Goal: Task Accomplishment & Management: Use online tool/utility

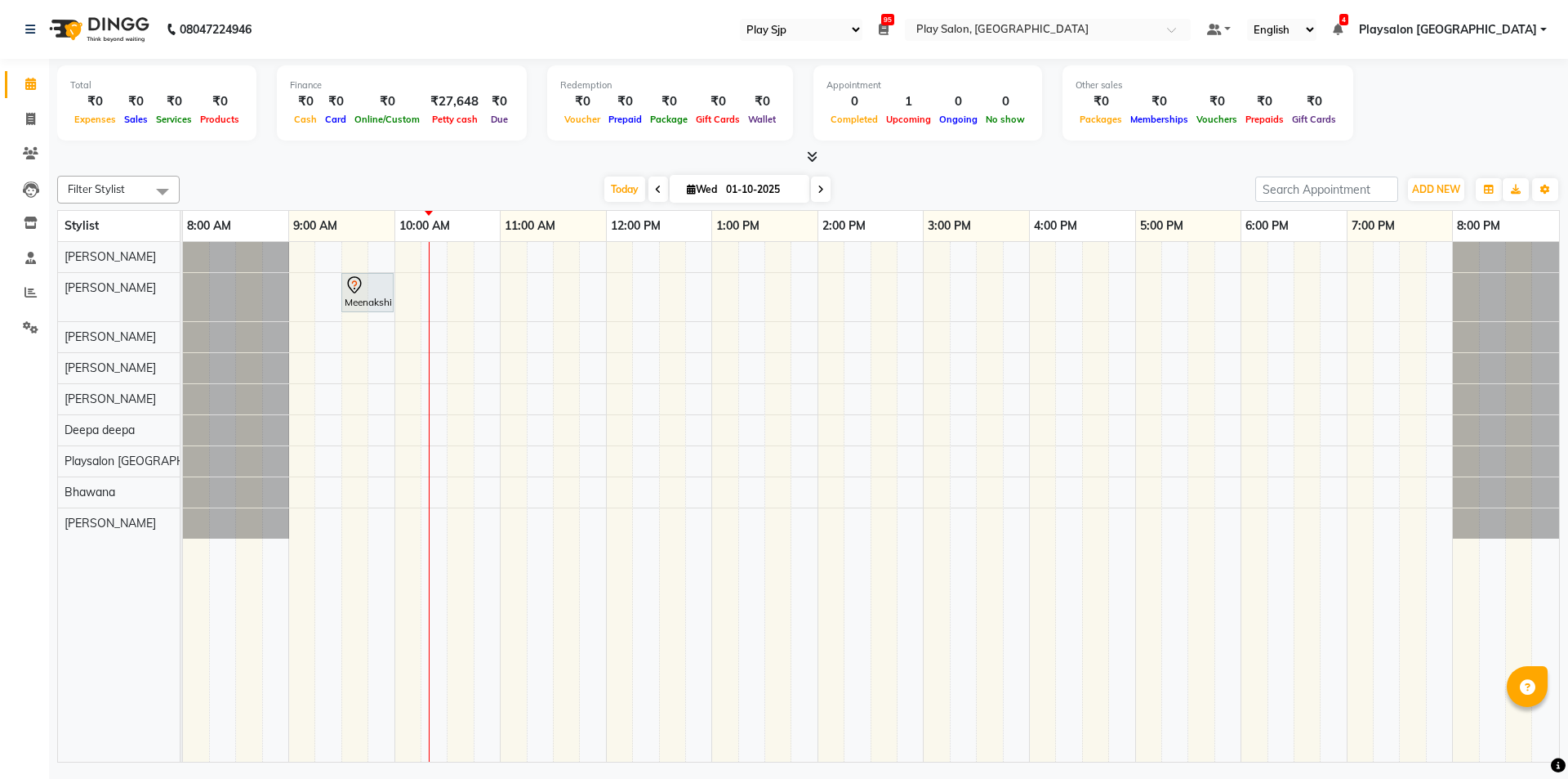
select select "94"
click at [835, 525] on div "Meenakshi, TK01, 09:30 AM-10:00 AM, Nail extension removal" at bounding box center [871, 501] width 1377 height 520
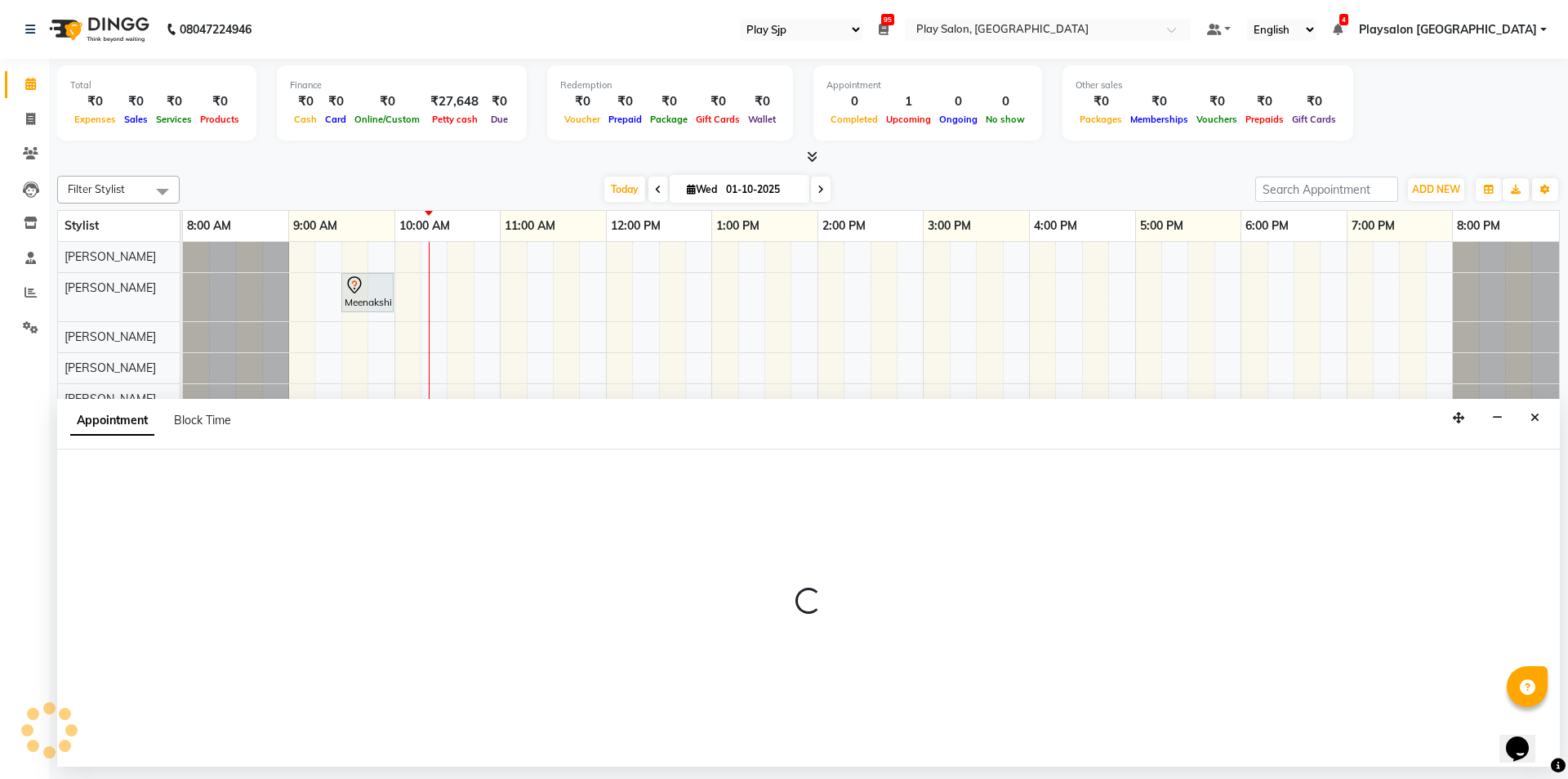
select select "88570"
select select "tentative"
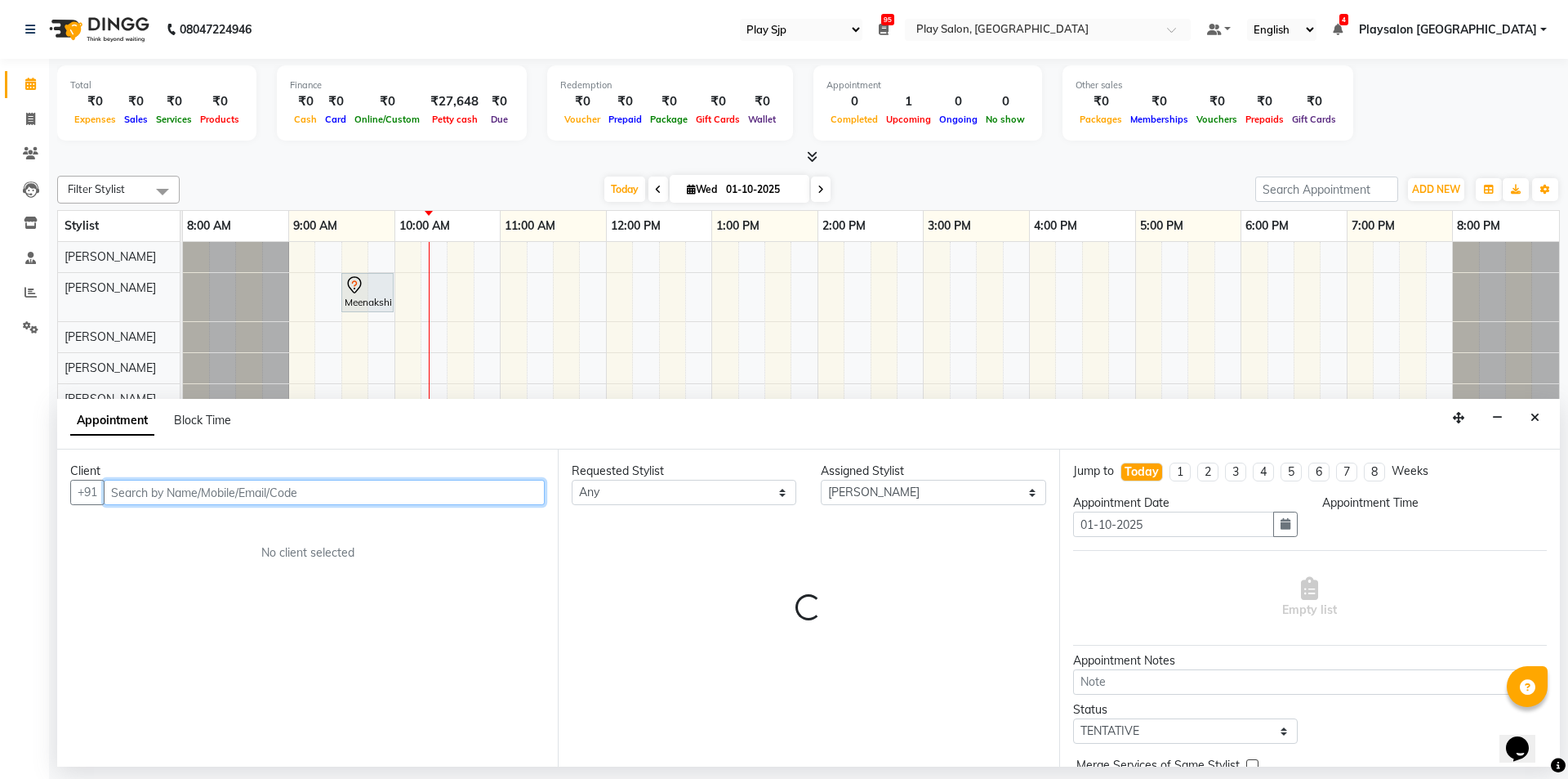
select select "840"
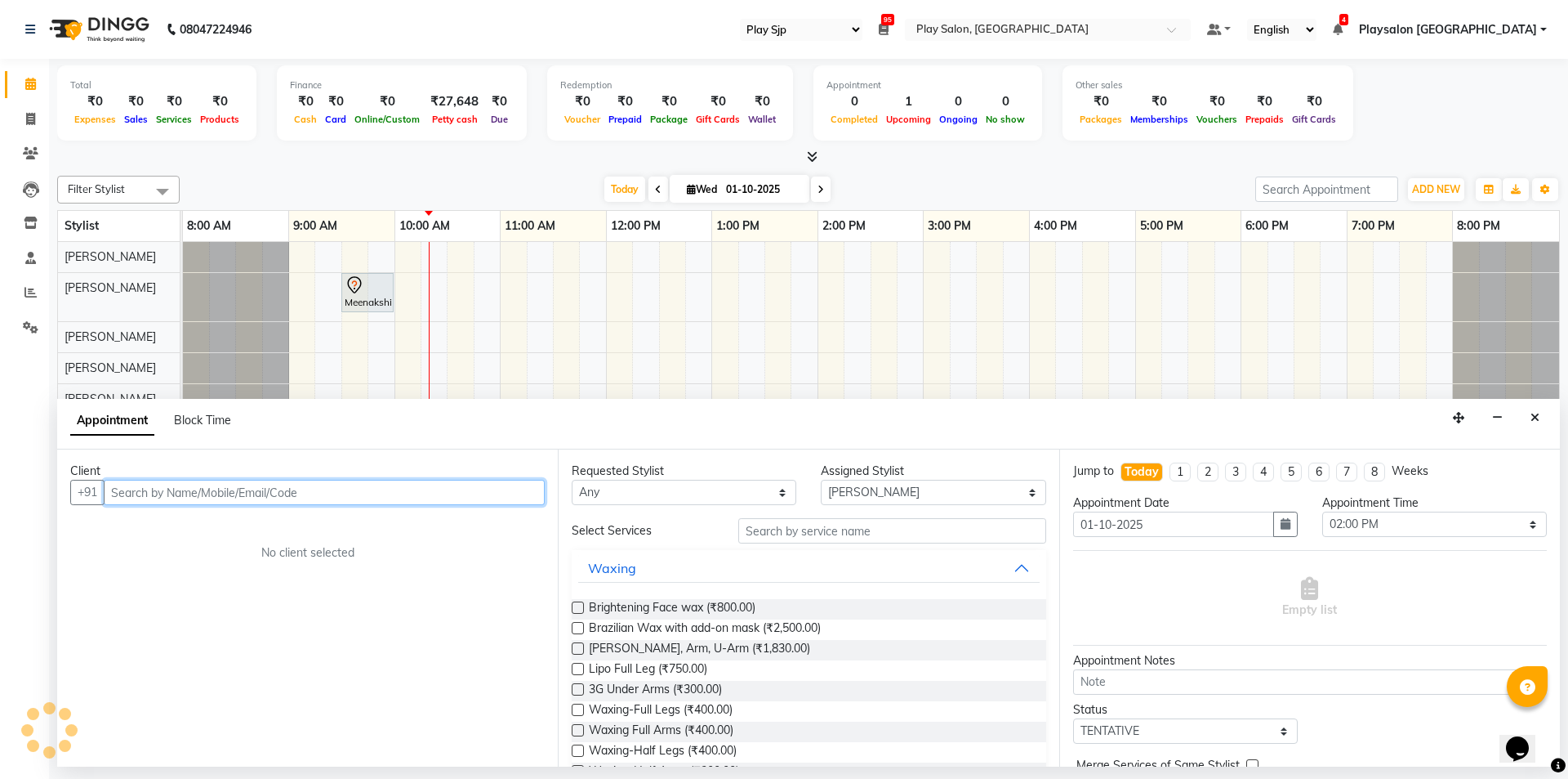
click at [376, 489] on input "text" at bounding box center [323, 492] width 441 height 25
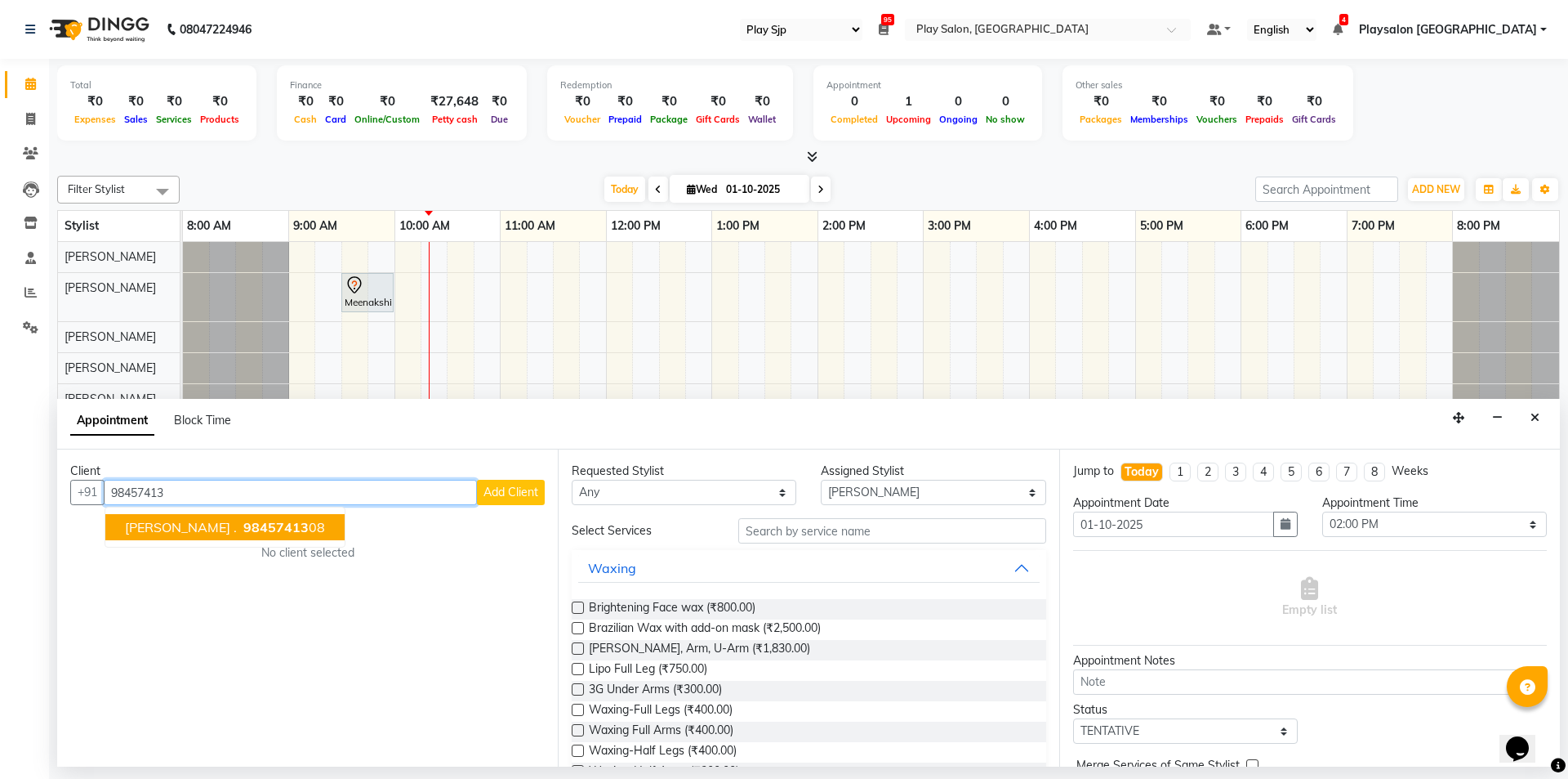
click at [252, 533] on ngb-highlight "98457413 08" at bounding box center [282, 526] width 85 height 16
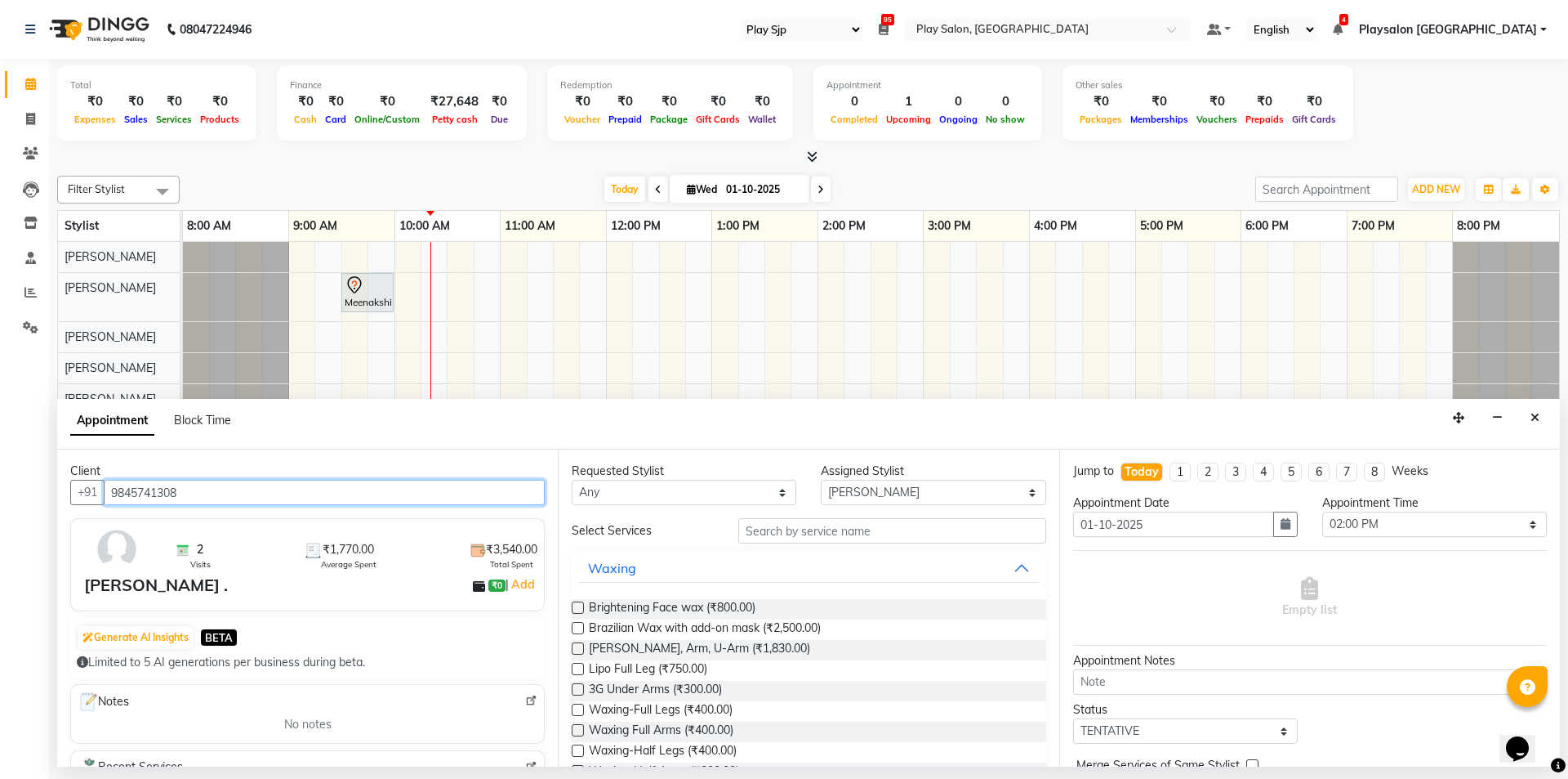
type input "9845741308"
drag, startPoint x: 888, startPoint y: 515, endPoint x: 895, endPoint y: 519, distance: 8.1
click at [894, 519] on div "Requested Stylist Any [PERSON_NAME] Lun Deepa [PERSON_NAME] Yimkhiung Mojesh [P…" at bounding box center [807, 608] width 500 height 317
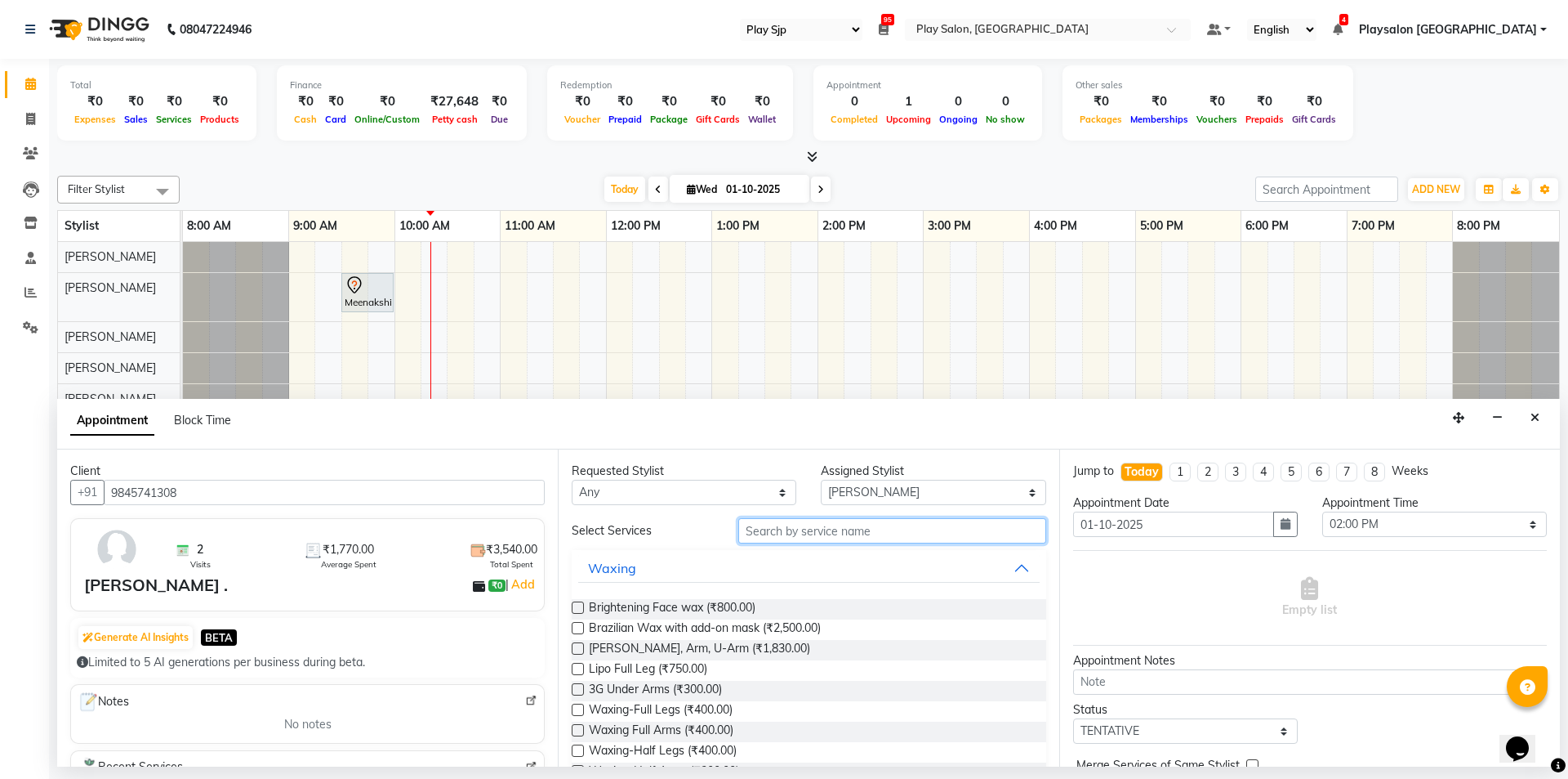
click at [898, 523] on input "text" at bounding box center [893, 530] width 308 height 25
type input "hair cut"
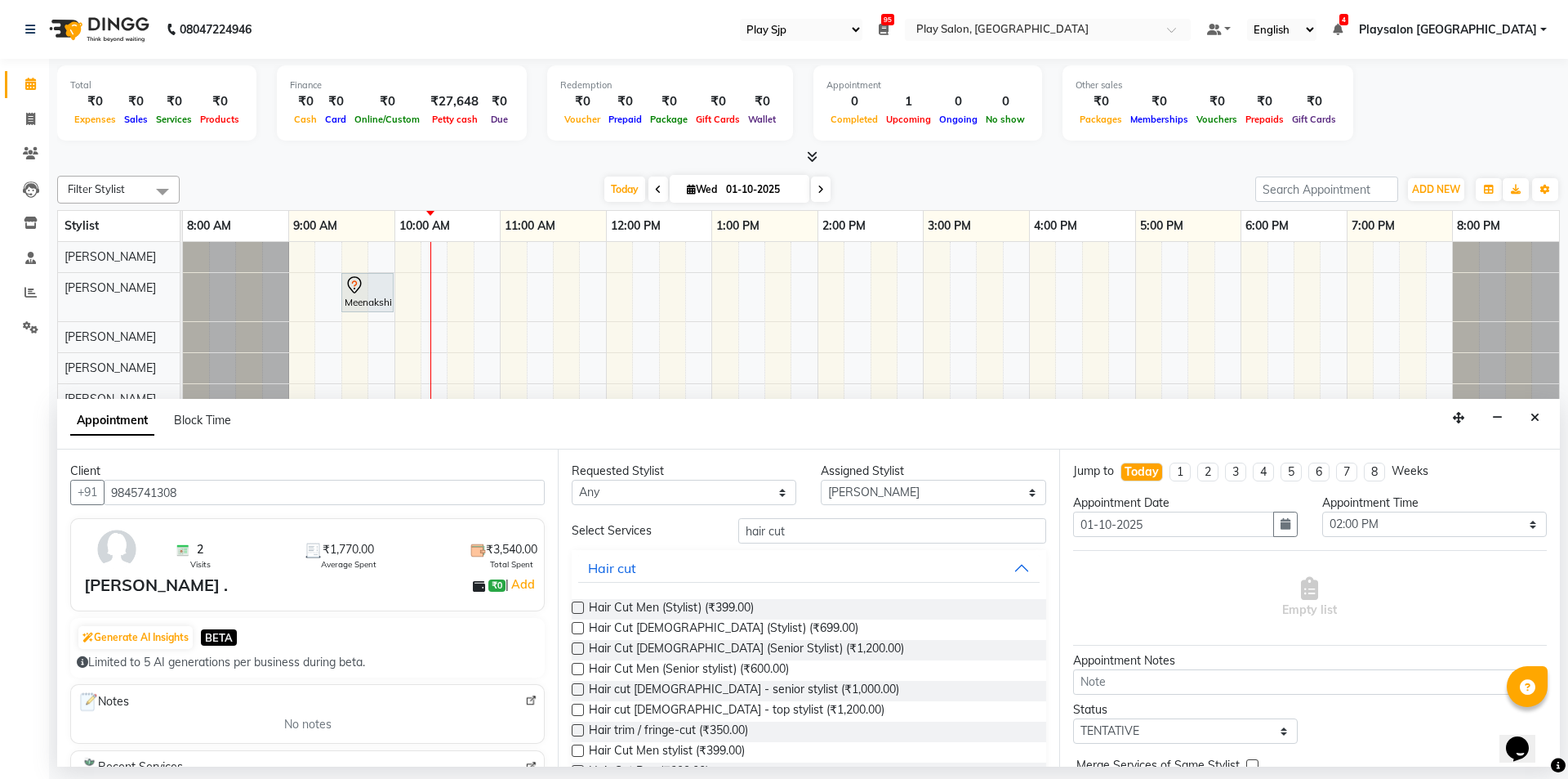
click at [577, 645] on label at bounding box center [578, 648] width 12 height 12
click at [577, 645] on input "checkbox" at bounding box center [577, 650] width 11 height 11
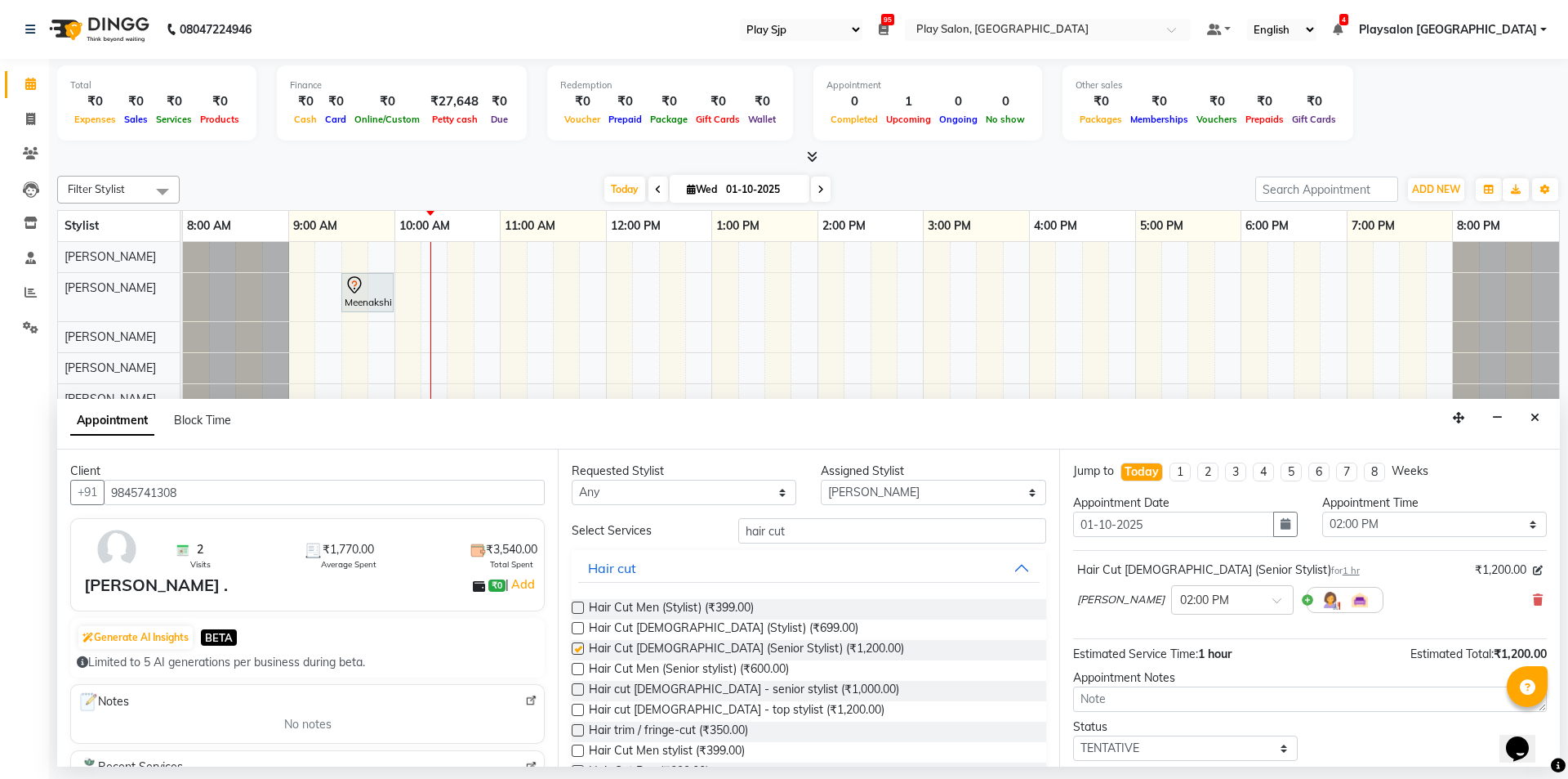
checkbox input "false"
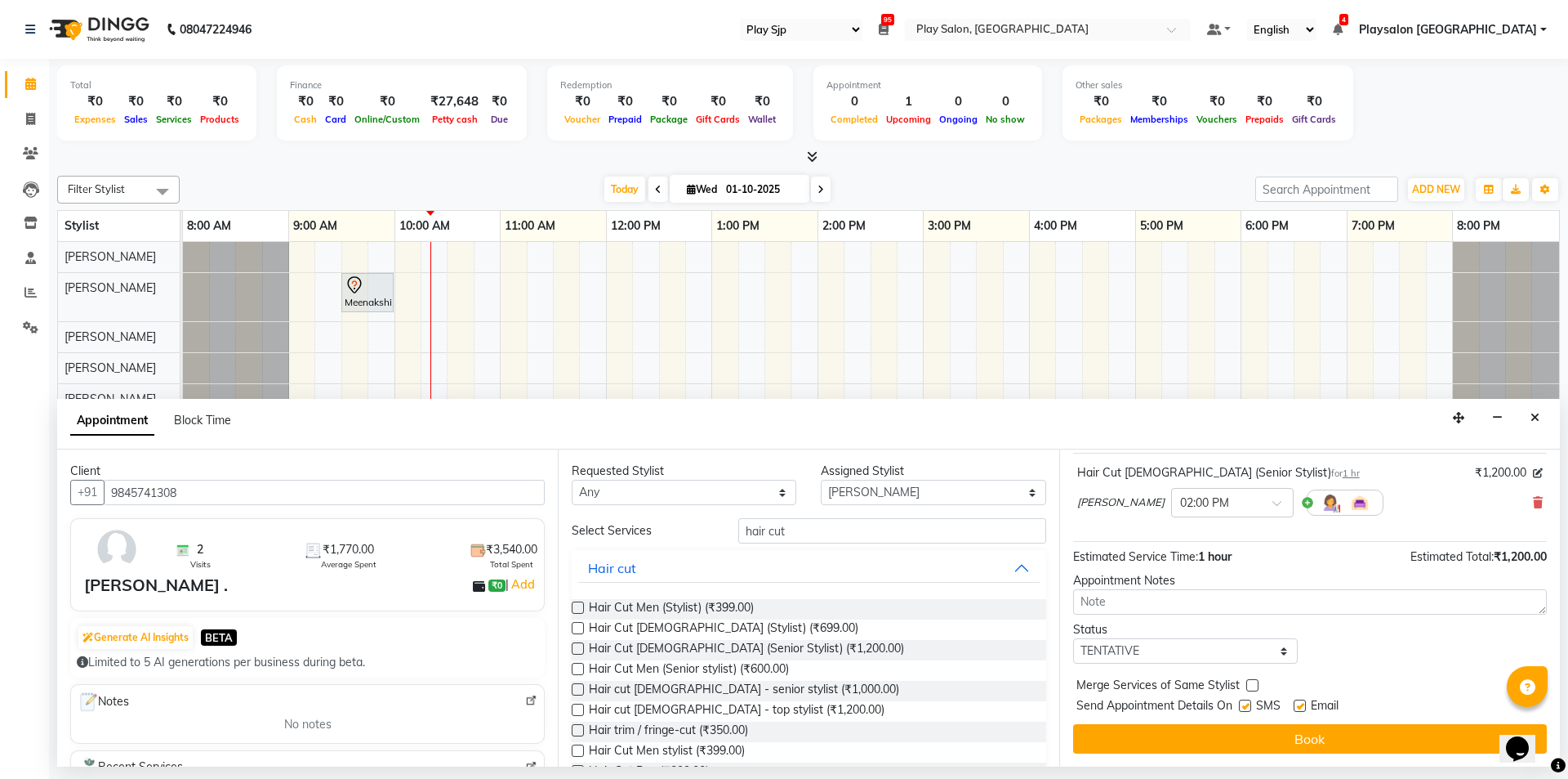
click at [1298, 705] on label at bounding box center [1299, 705] width 12 height 12
click at [1298, 705] on input "checkbox" at bounding box center [1298, 706] width 11 height 11
checkbox input "false"
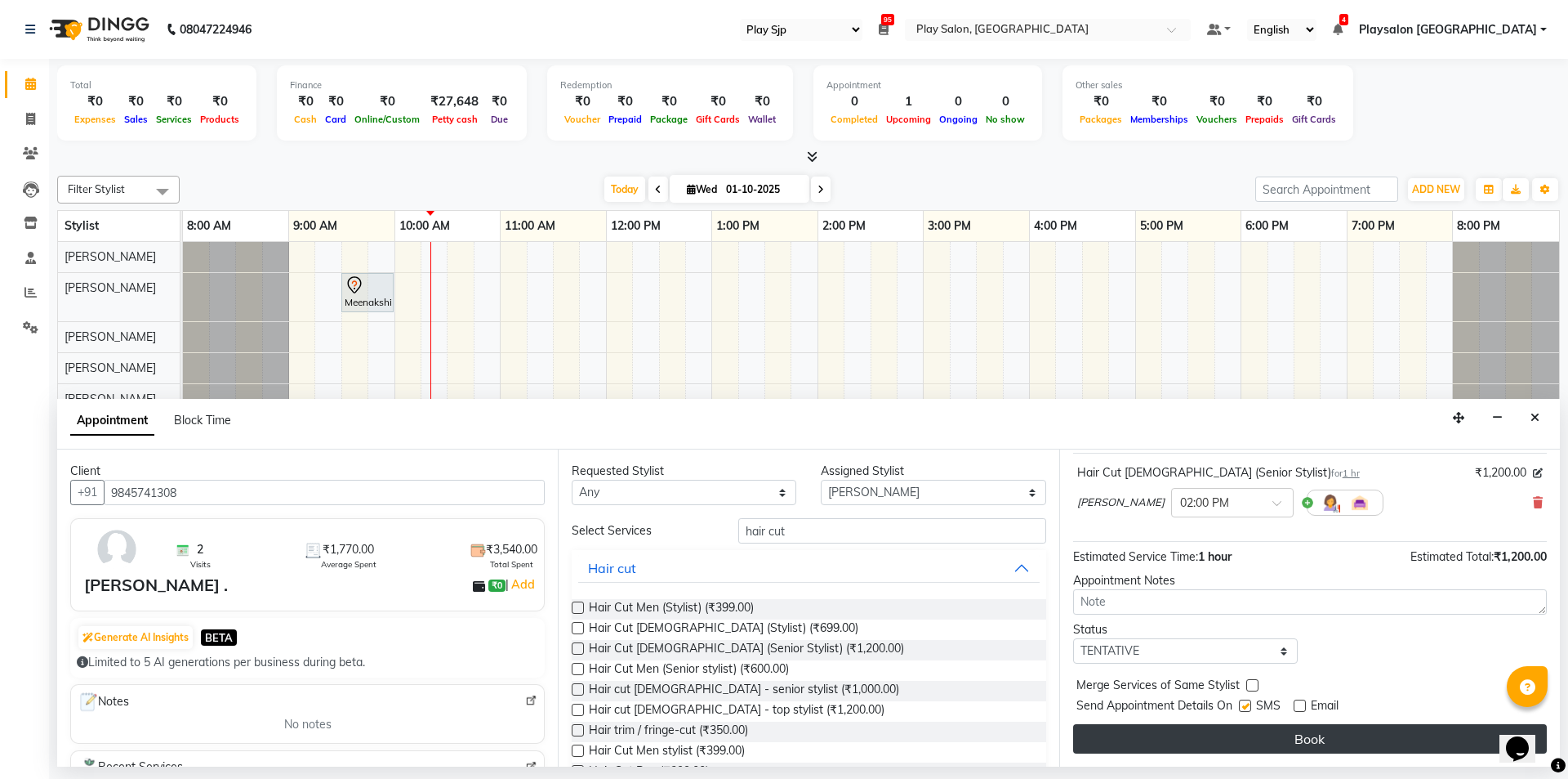
click at [1326, 739] on button "Book" at bounding box center [1310, 738] width 474 height 30
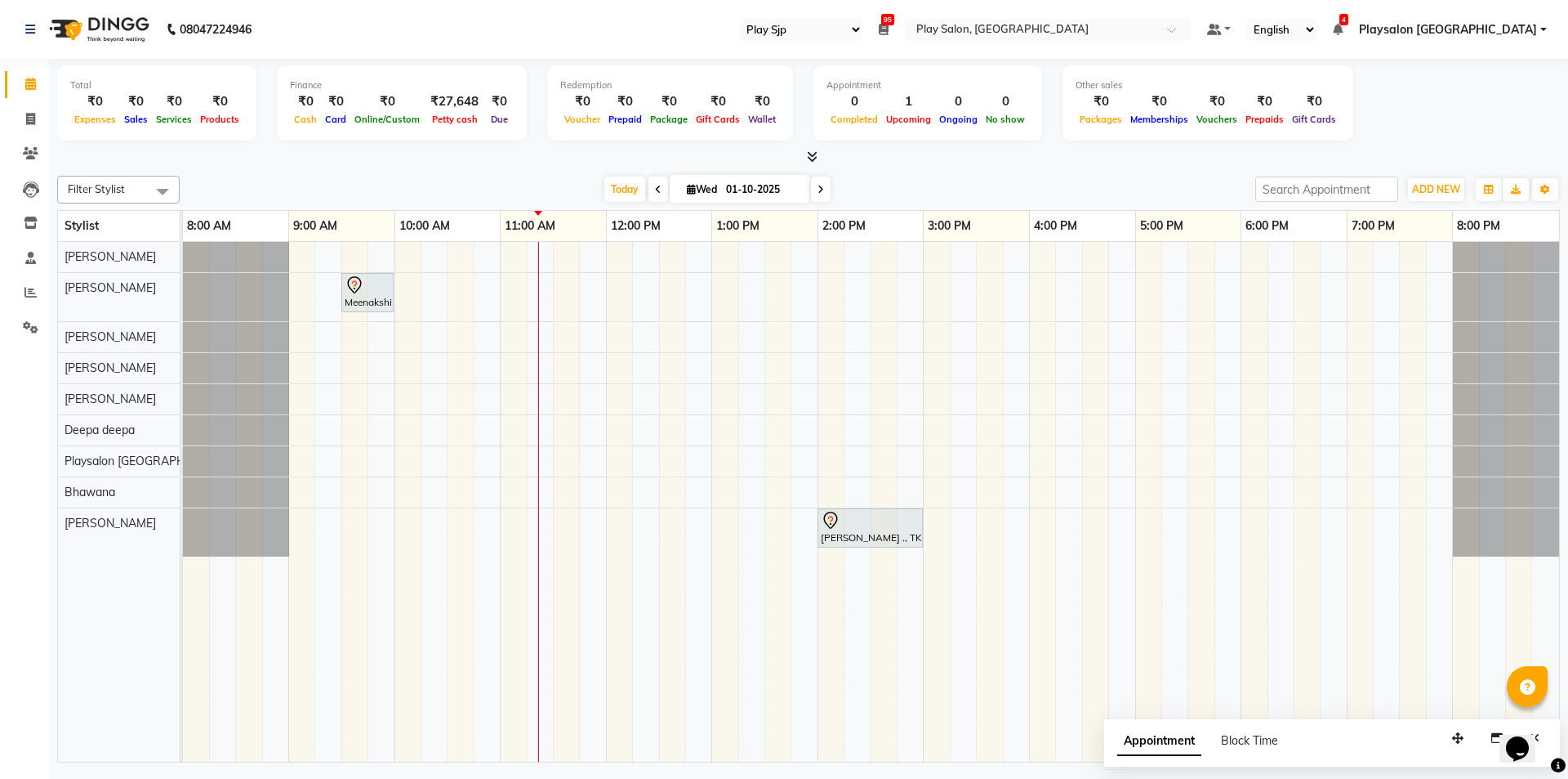
click at [515, 255] on div "Meenakshi, TK01, 09:30 AM-10:00 AM, Nail extension removal [PERSON_NAME] ., TK0…" at bounding box center [871, 501] width 1377 height 520
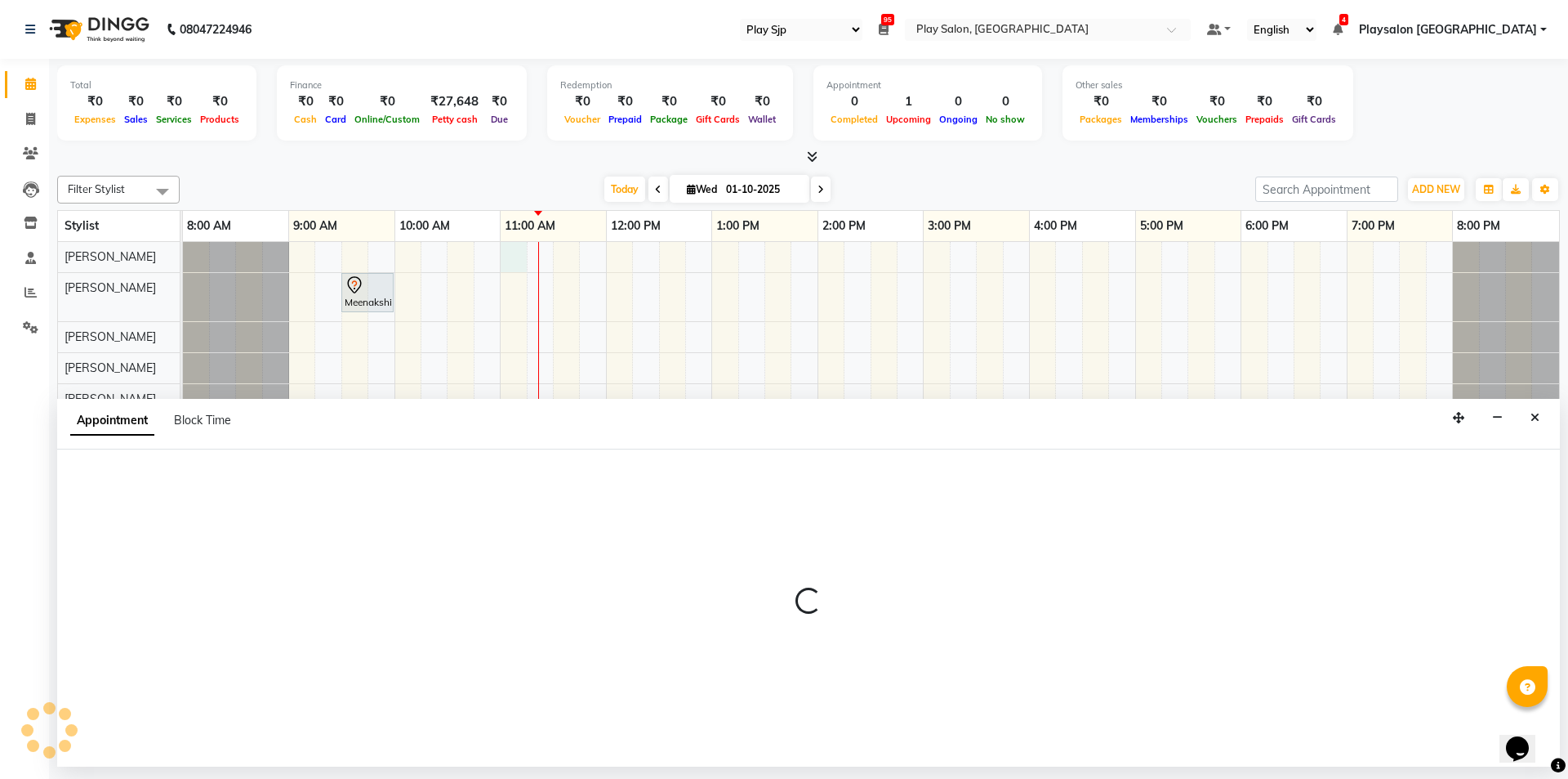
select select "80385"
select select "tentative"
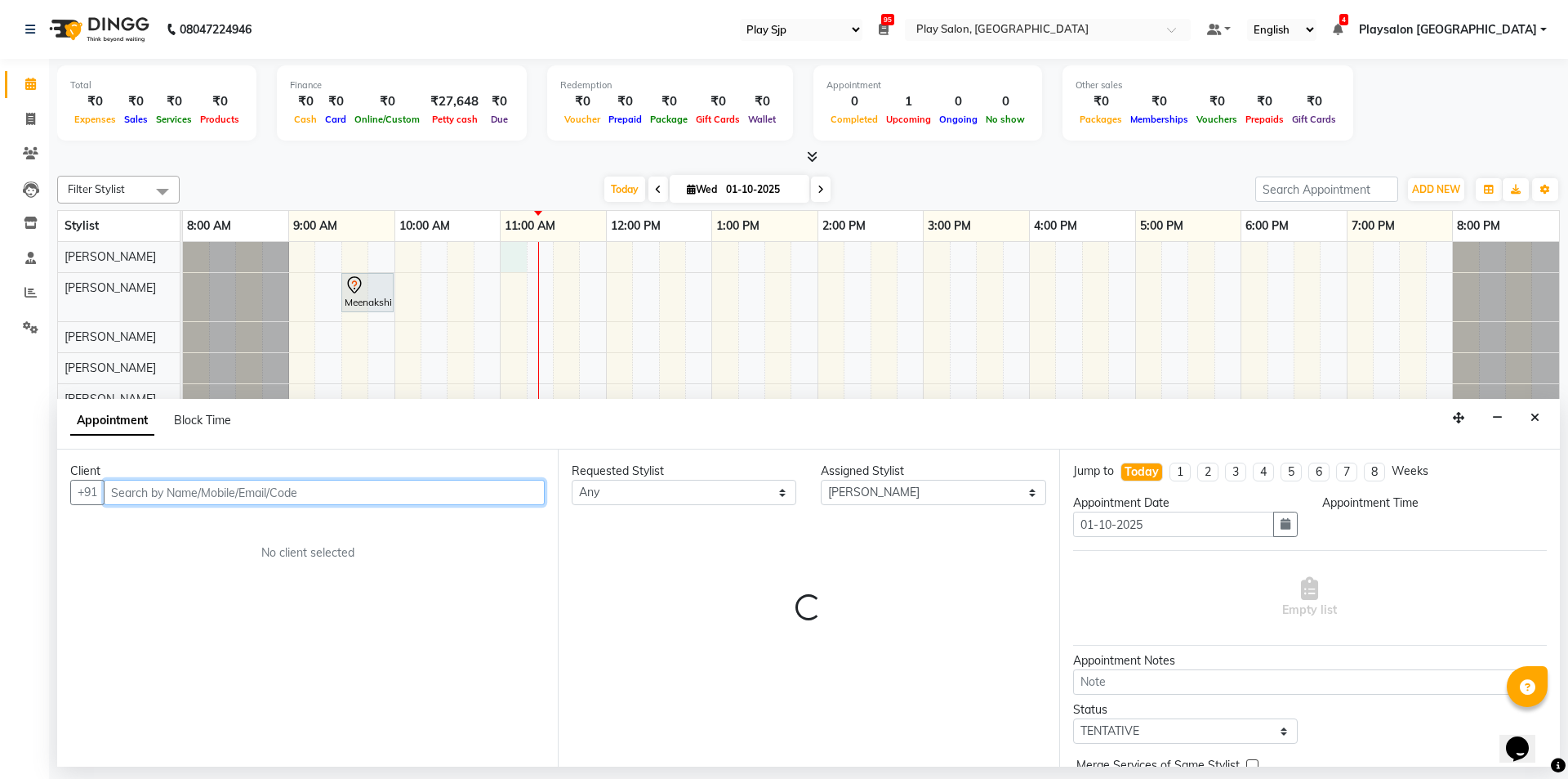
select select "660"
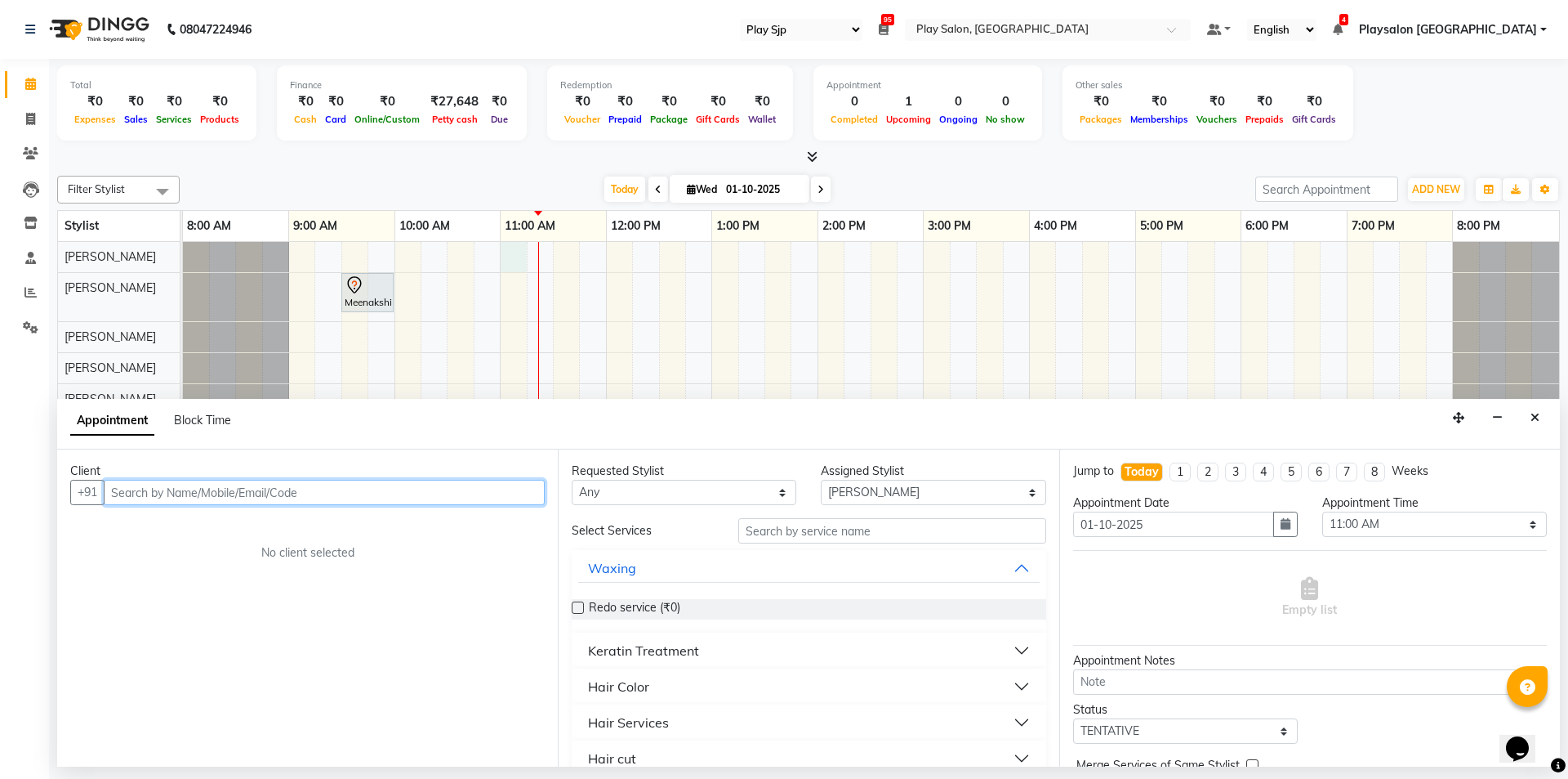
click at [363, 490] on input "text" at bounding box center [323, 492] width 441 height 25
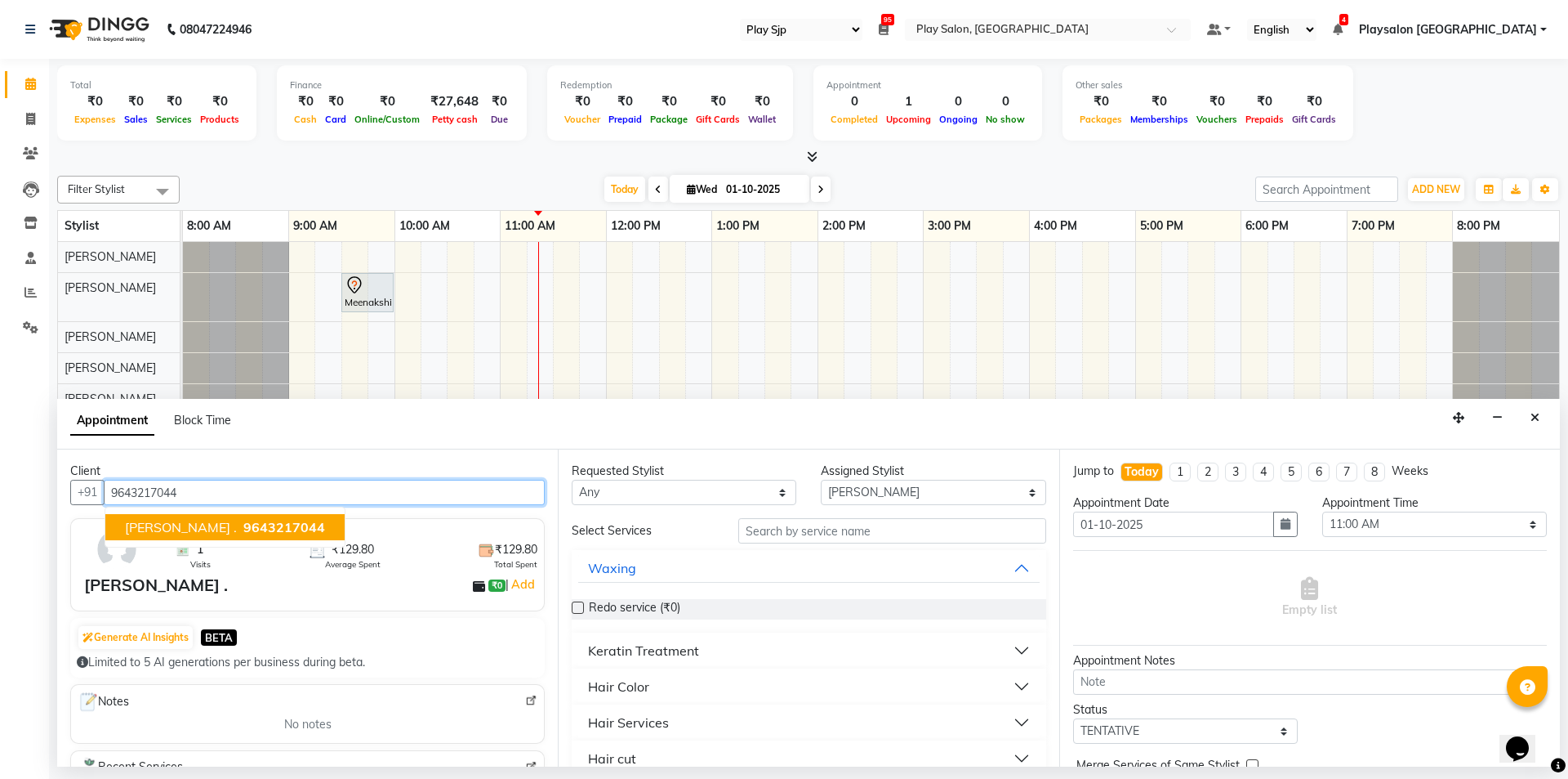
click at [243, 523] on span "9643217044" at bounding box center [283, 526] width 81 height 16
type input "9643217044"
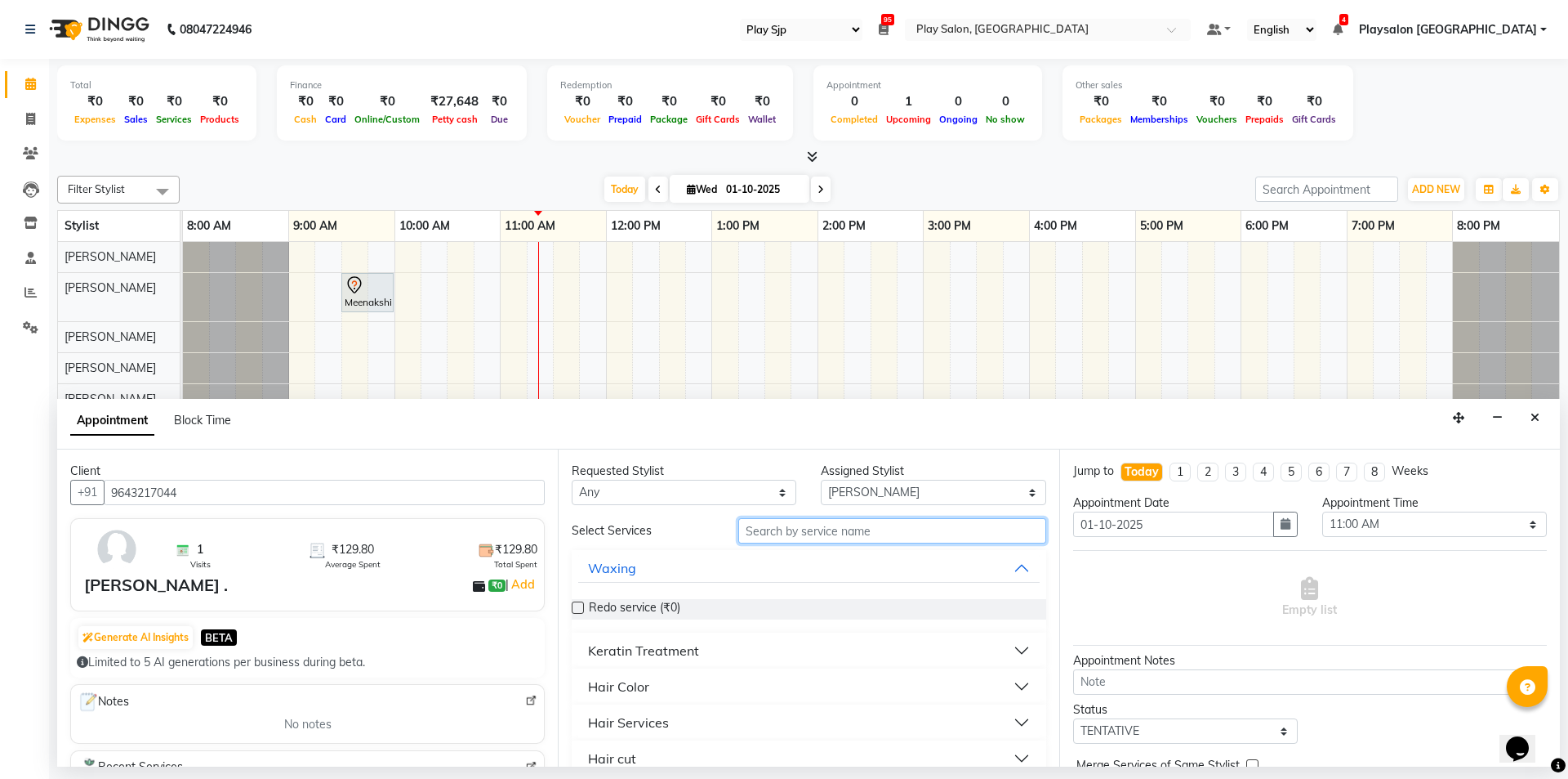
click at [889, 528] on input "text" at bounding box center [893, 530] width 308 height 25
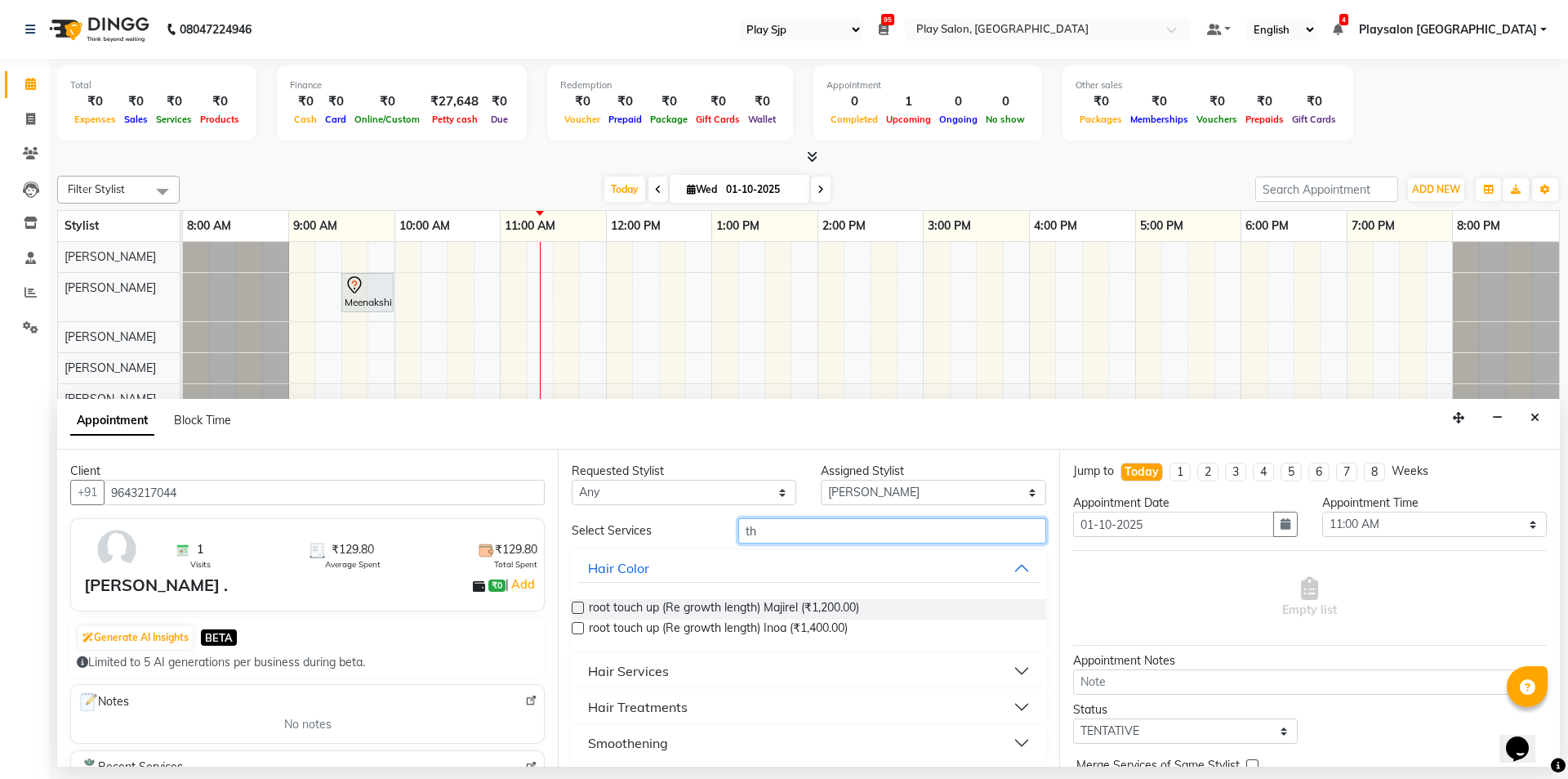
type input "t"
click at [767, 529] on input "th" at bounding box center [893, 523] width 308 height 25
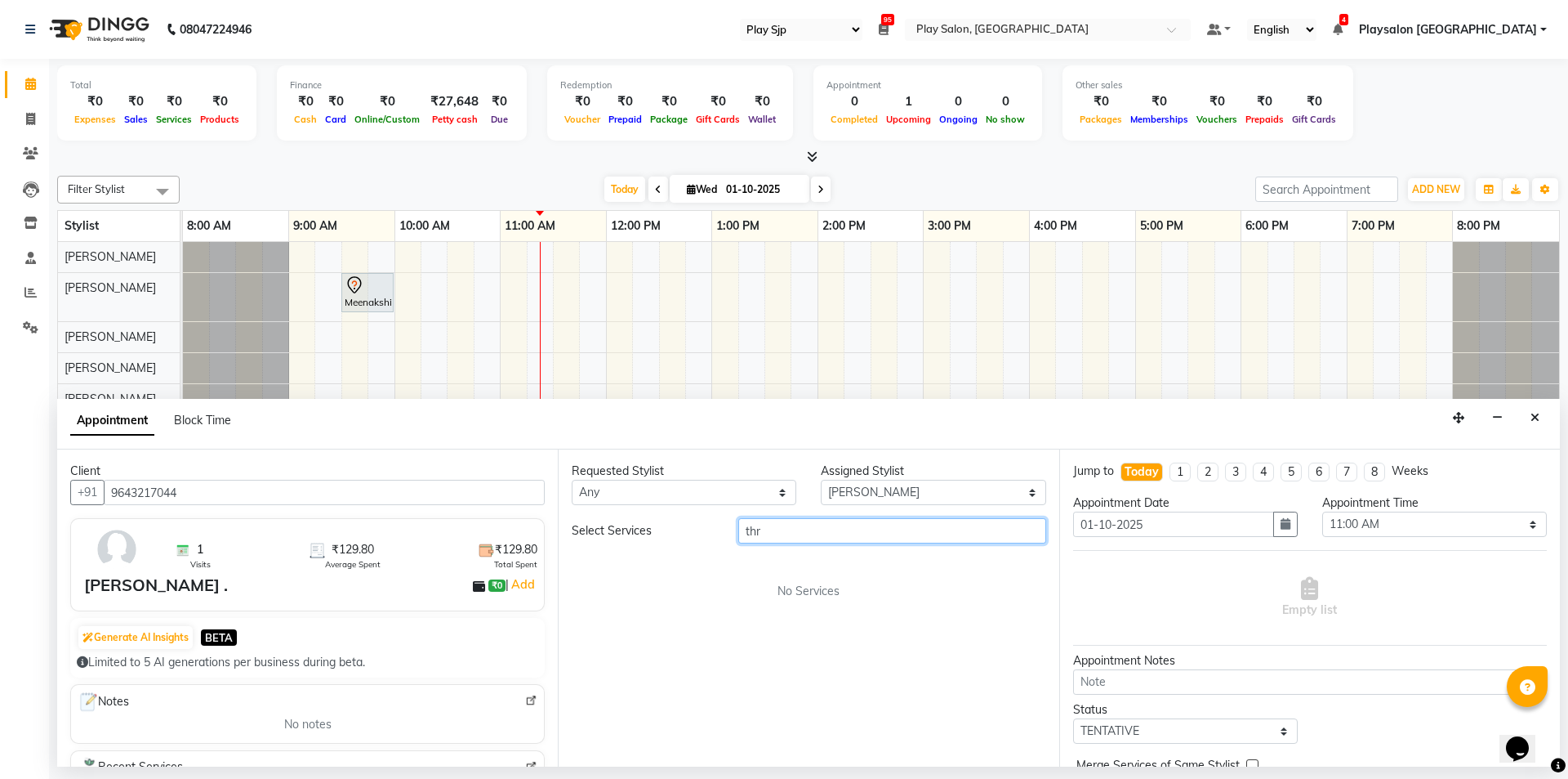
scroll to position [0, 0]
click at [808, 530] on input "threading" at bounding box center [893, 530] width 308 height 25
type input "threading"
click at [1036, 491] on select "Select [PERSON_NAME] Lun Deepa [PERSON_NAME] Yimkhiung Mojesh [PERSON_NAME] Pla…" at bounding box center [933, 492] width 225 height 25
select select "80384"
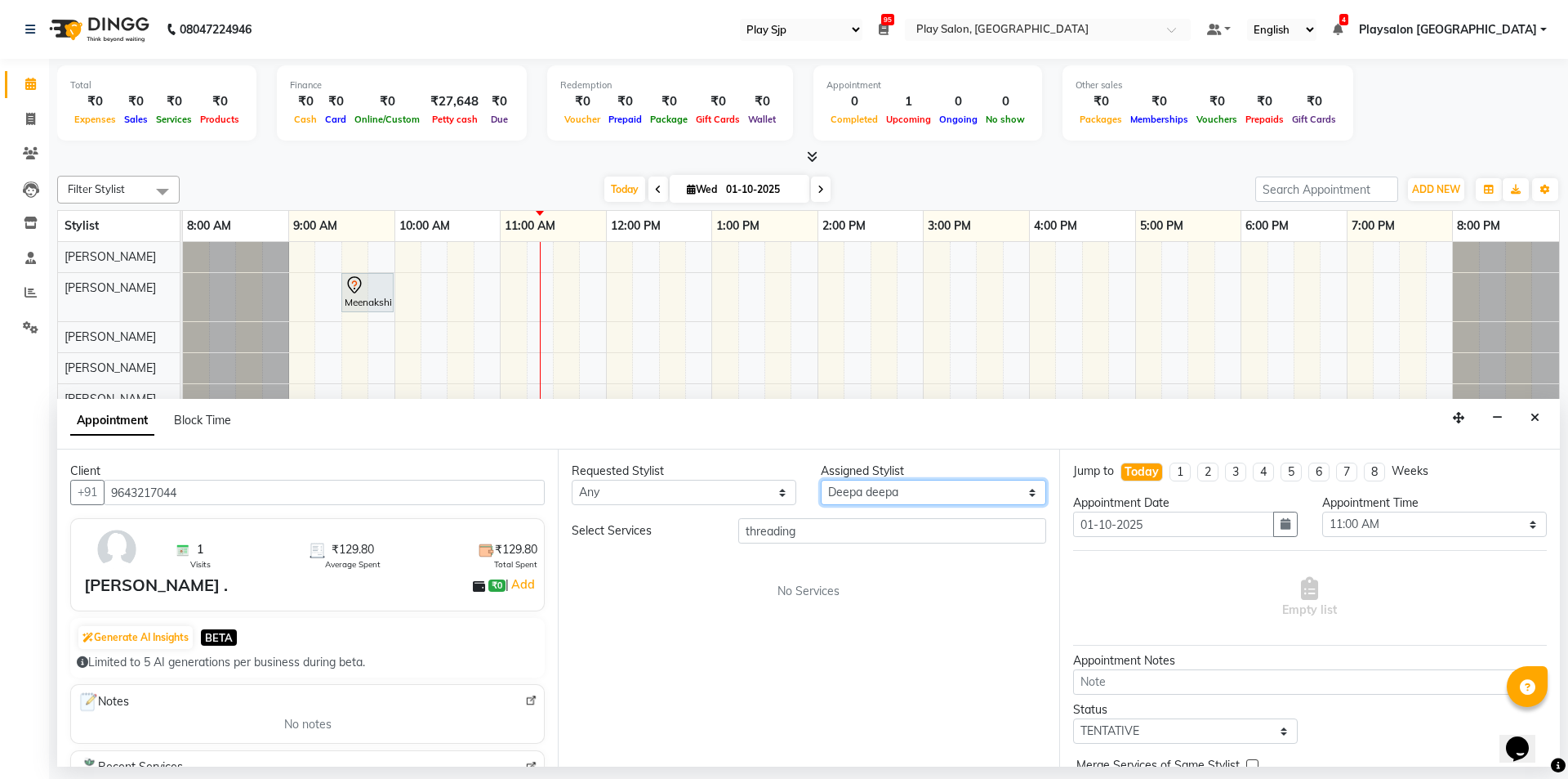
click at [821, 479] on select "Select [PERSON_NAME] Lun Deepa [PERSON_NAME] Yimkhiung Mojesh [PERSON_NAME] Pla…" at bounding box center [933, 492] width 225 height 25
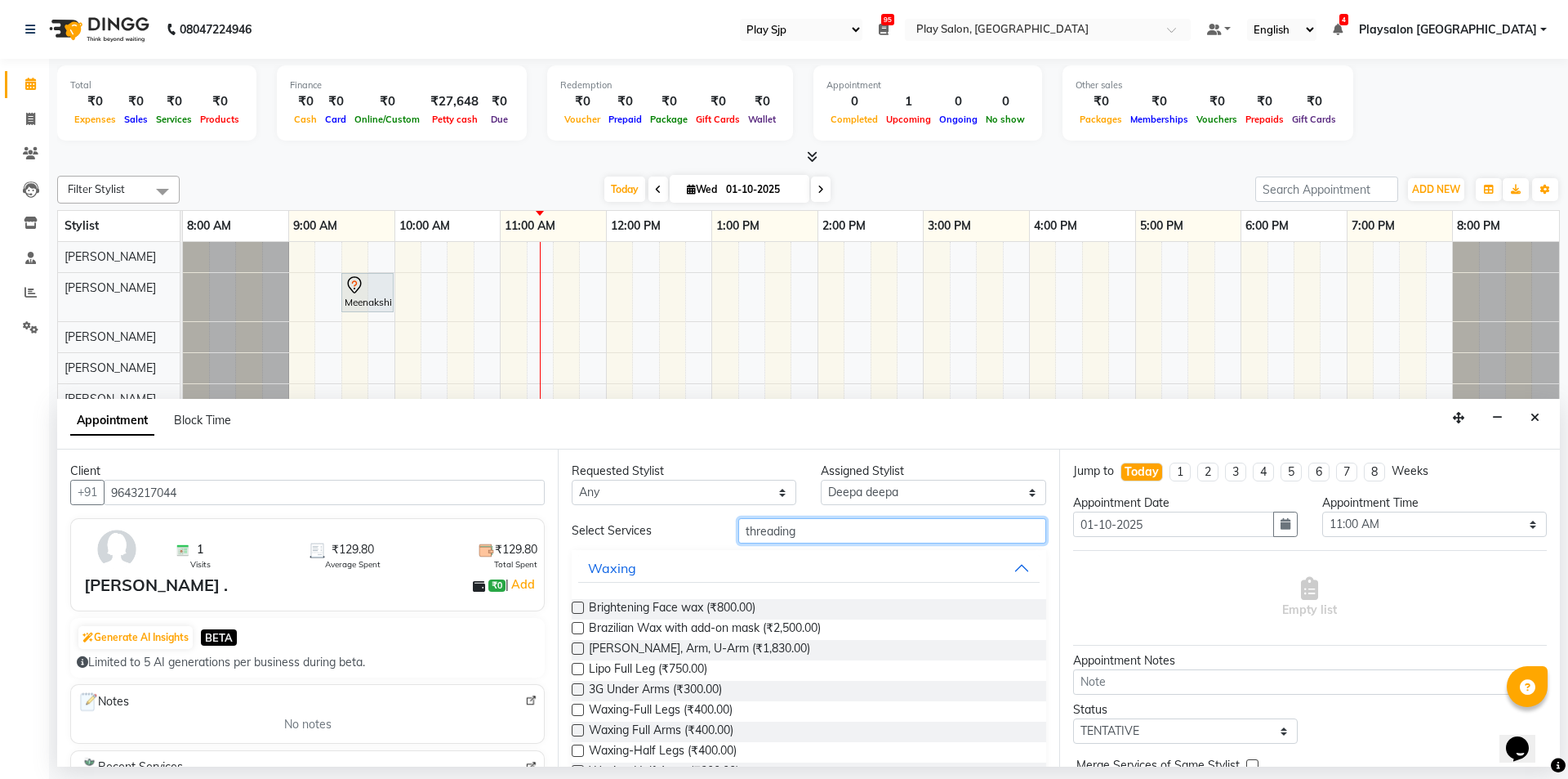
click at [841, 532] on input "threading" at bounding box center [893, 530] width 308 height 25
type input "threadi"
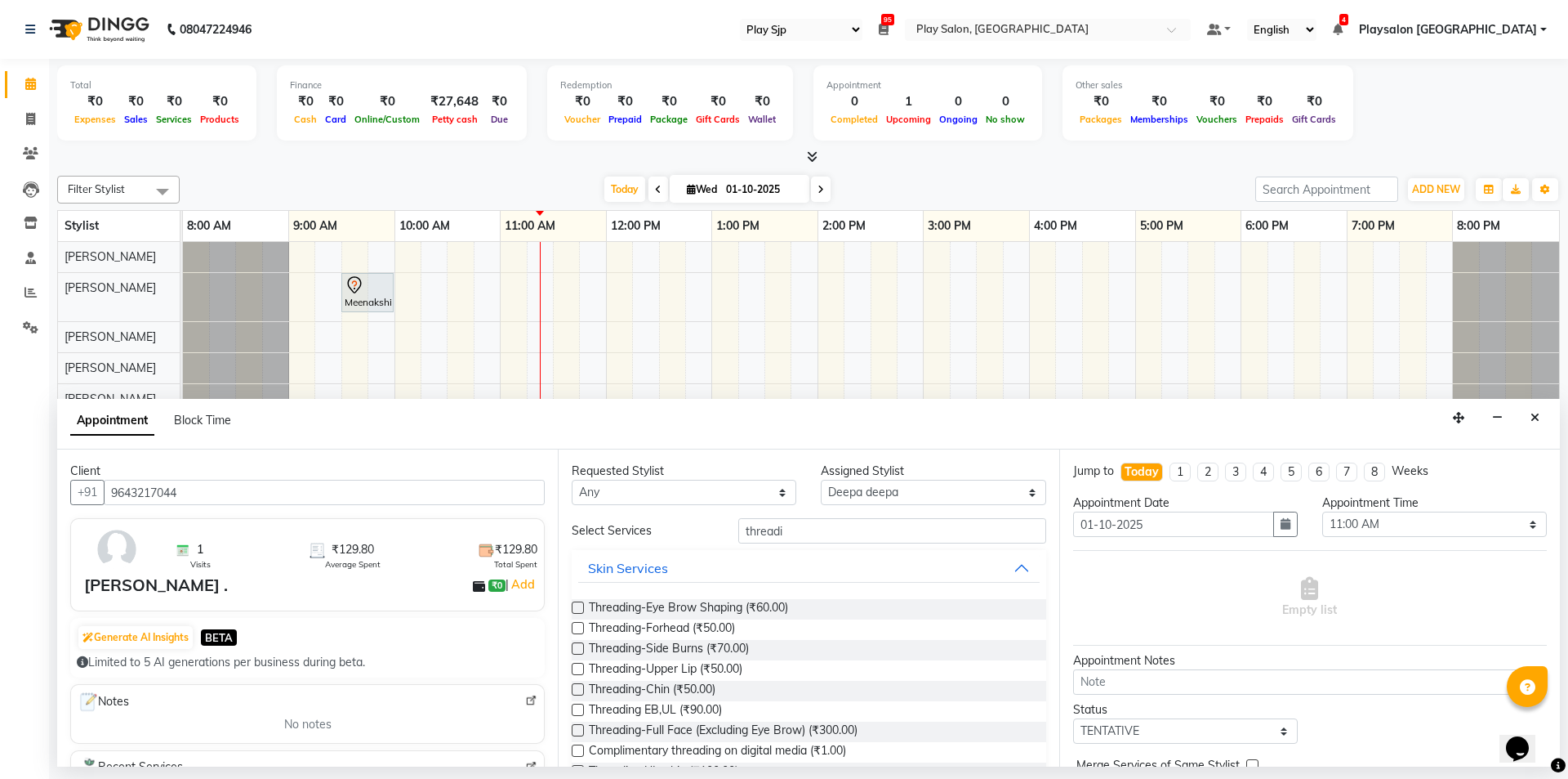
click at [577, 605] on label at bounding box center [578, 607] width 12 height 12
click at [577, 605] on input "checkbox" at bounding box center [577, 609] width 11 height 11
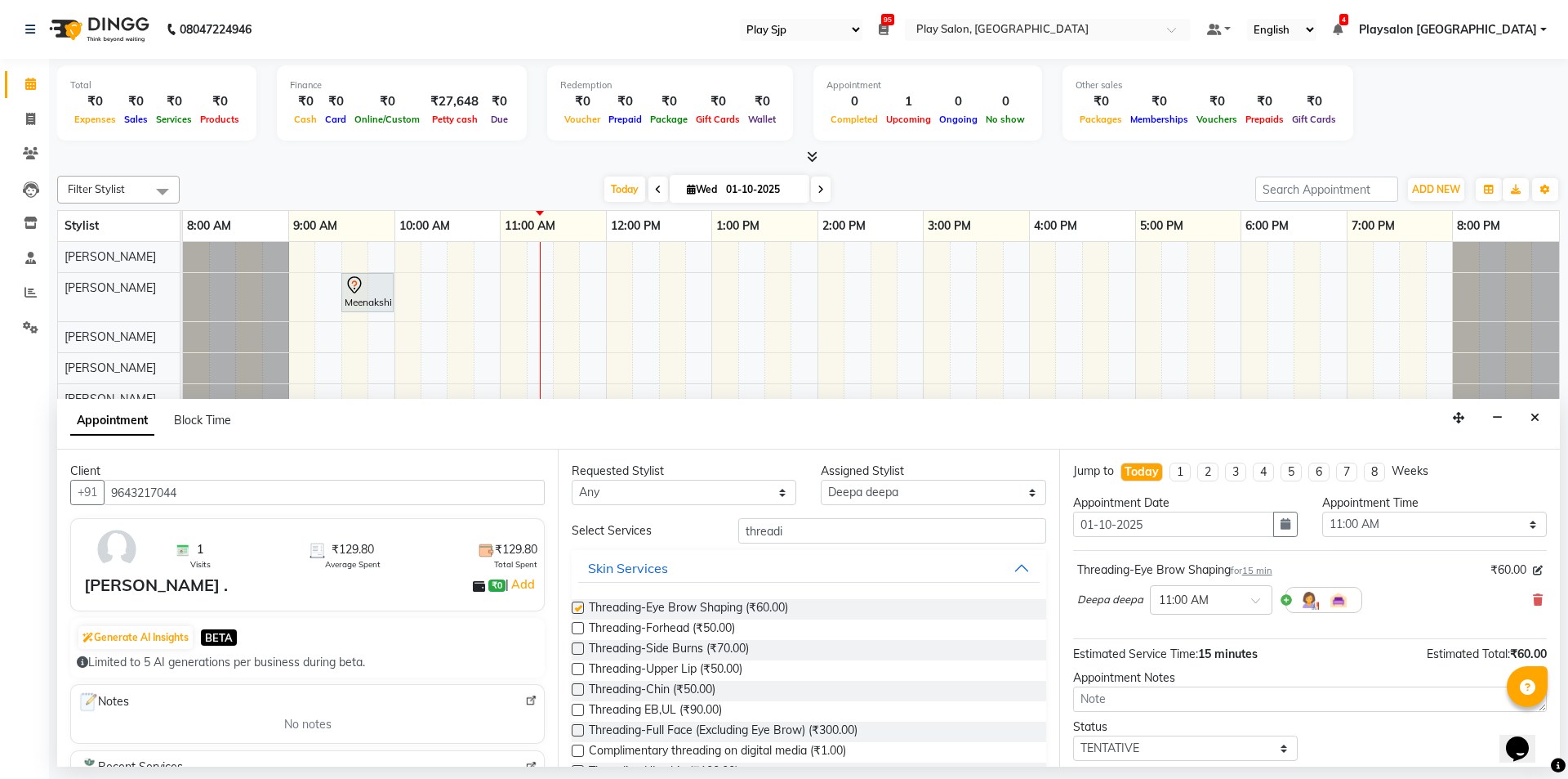
checkbox input "false"
click at [578, 671] on label at bounding box center [578, 668] width 12 height 12
click at [578, 671] on input "checkbox" at bounding box center [577, 670] width 11 height 11
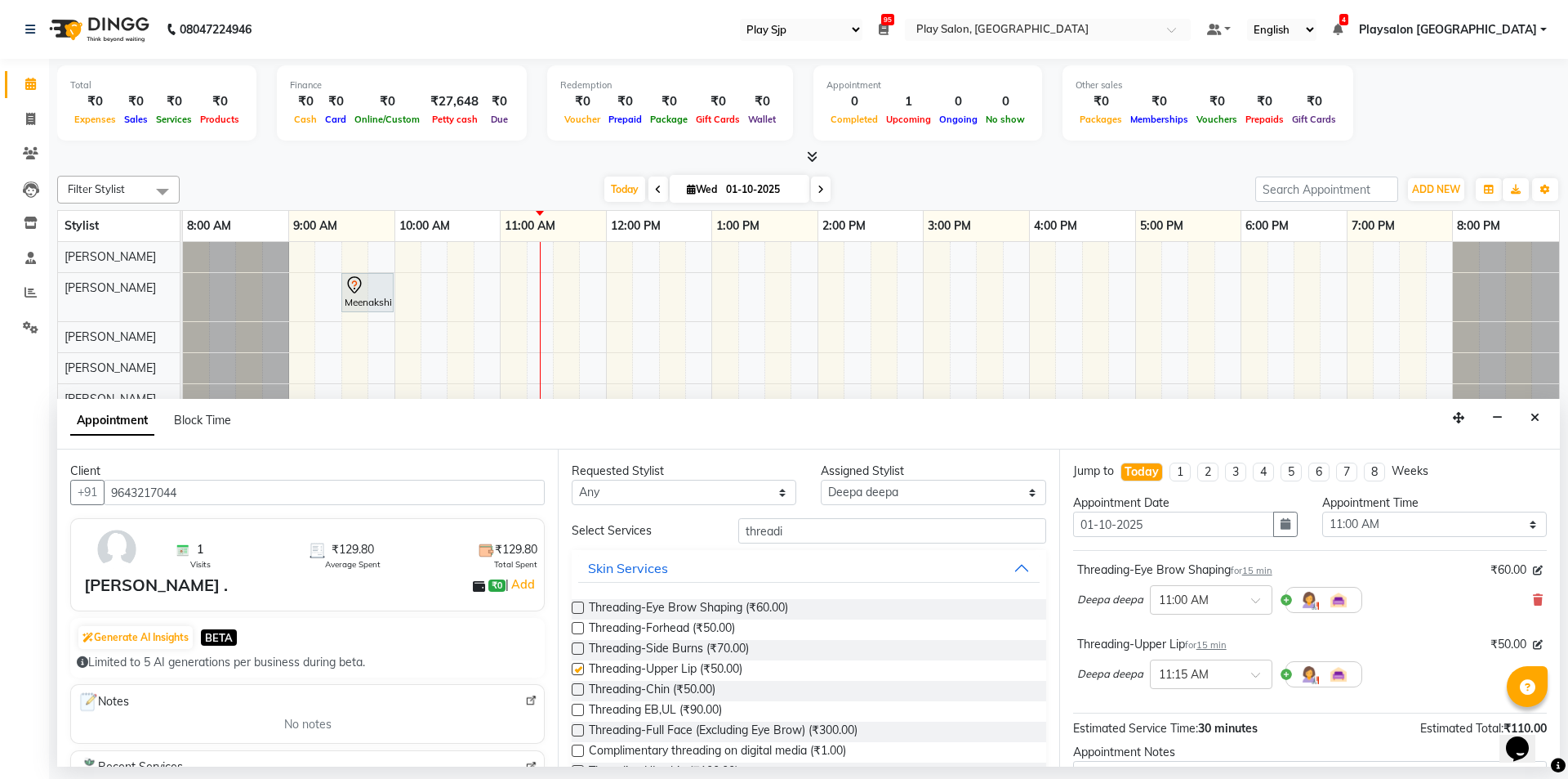
checkbox input "false"
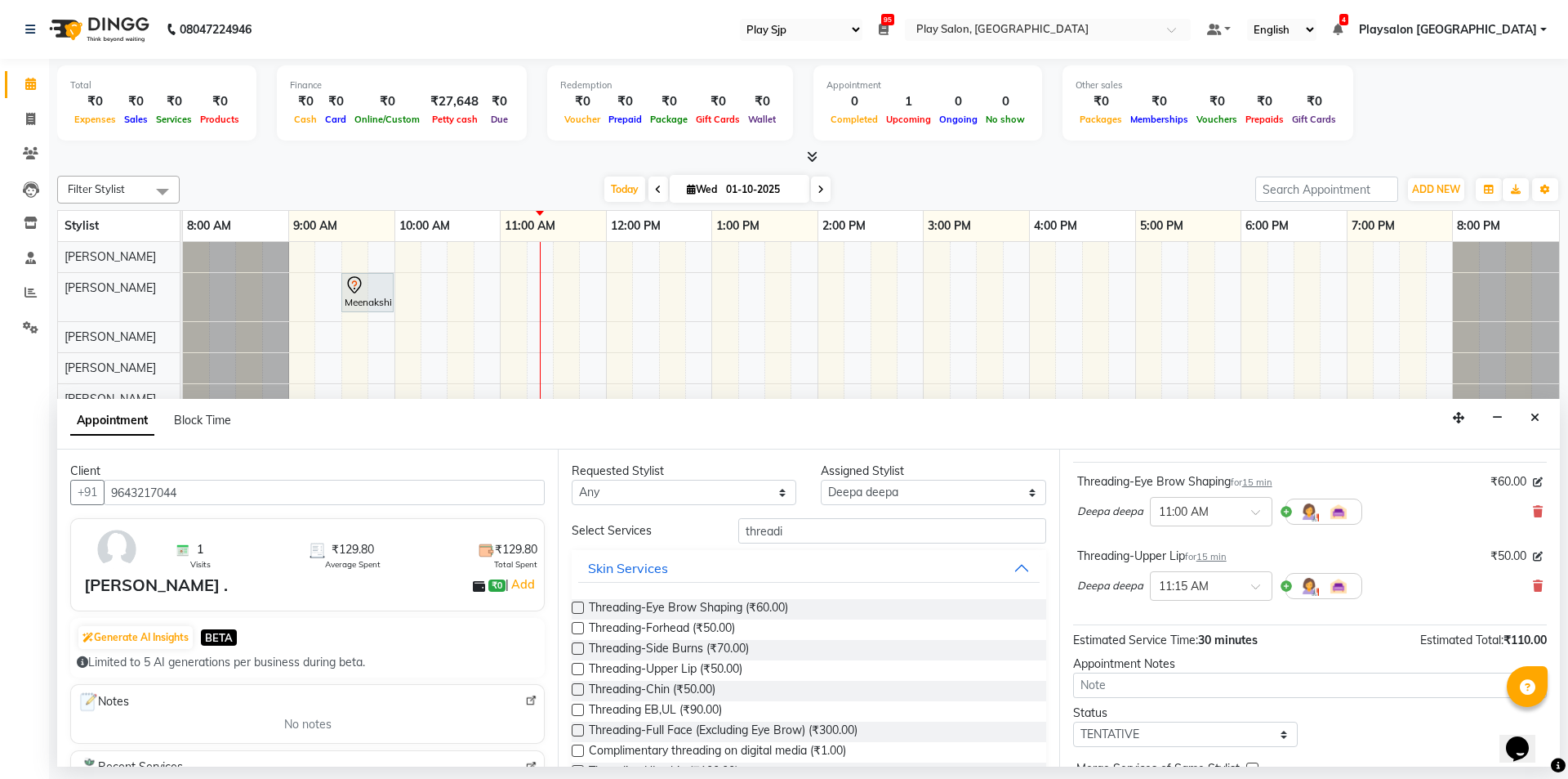
scroll to position [171, 0]
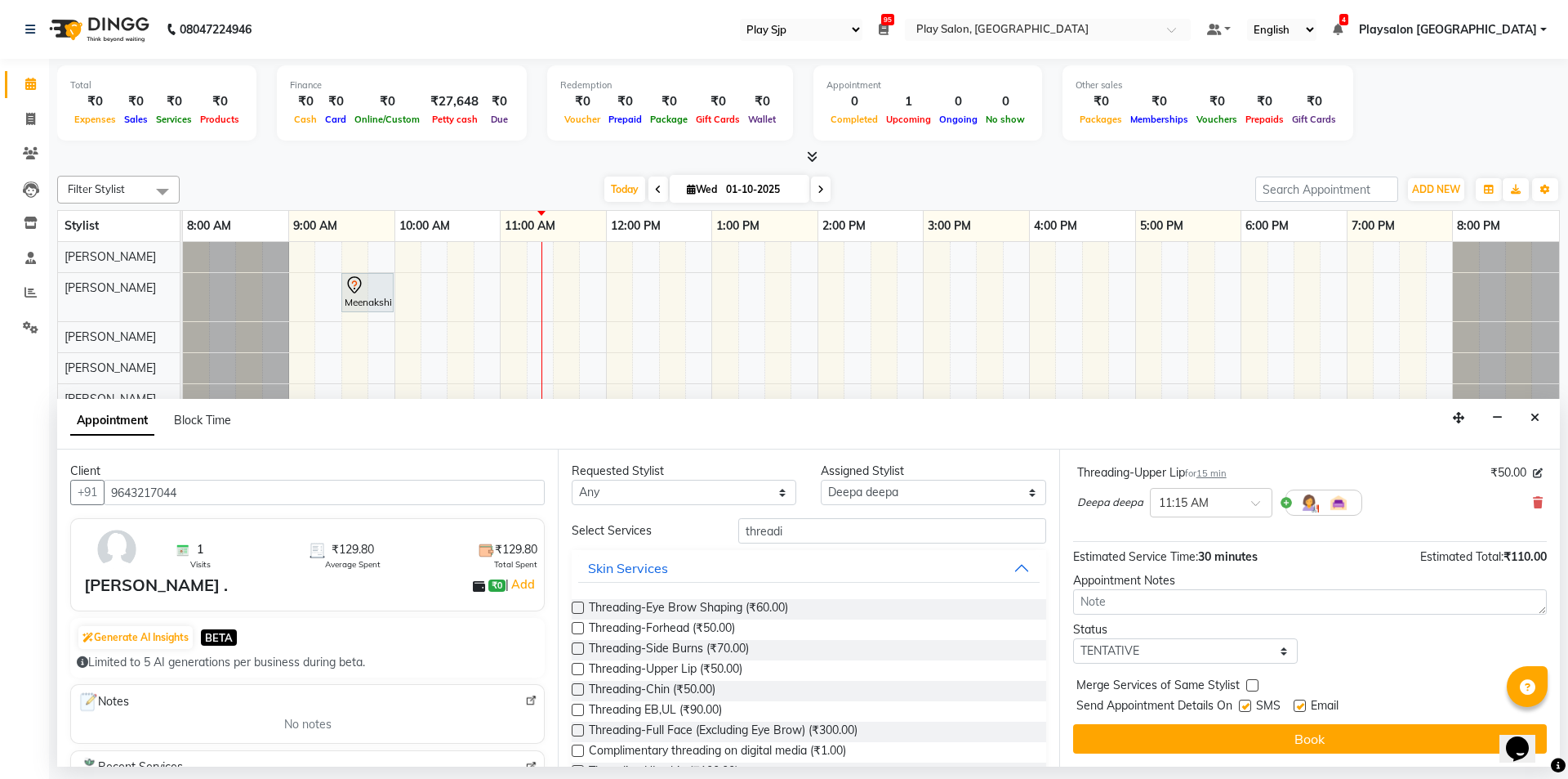
click at [1302, 701] on label at bounding box center [1299, 705] width 12 height 12
click at [1302, 701] on input "checkbox" at bounding box center [1298, 706] width 11 height 11
checkbox input "false"
click at [1241, 704] on label at bounding box center [1245, 705] width 12 height 12
click at [1241, 704] on input "checkbox" at bounding box center [1244, 706] width 11 height 11
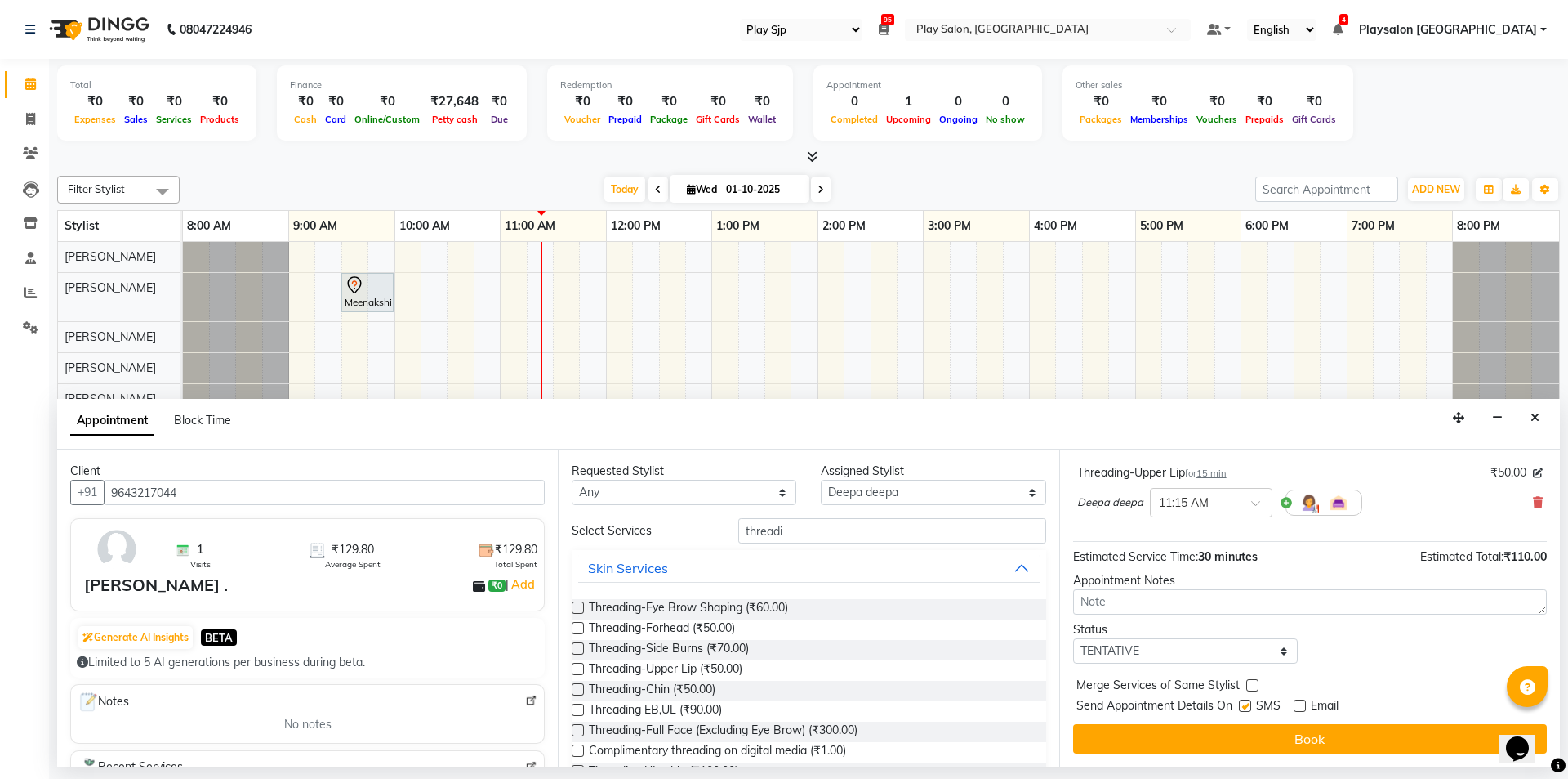
checkbox input "false"
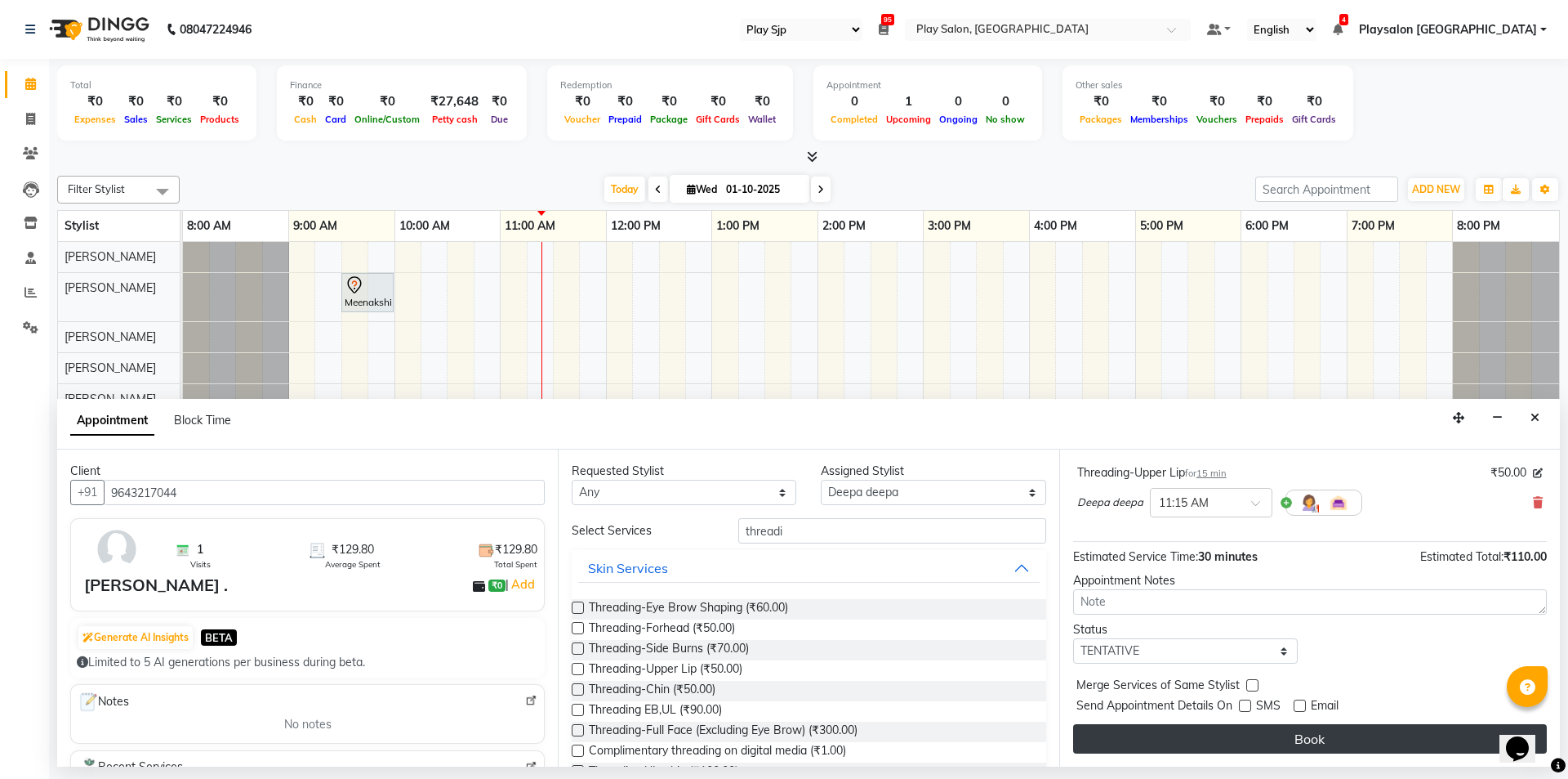
click at [1328, 743] on button "Book" at bounding box center [1310, 738] width 474 height 30
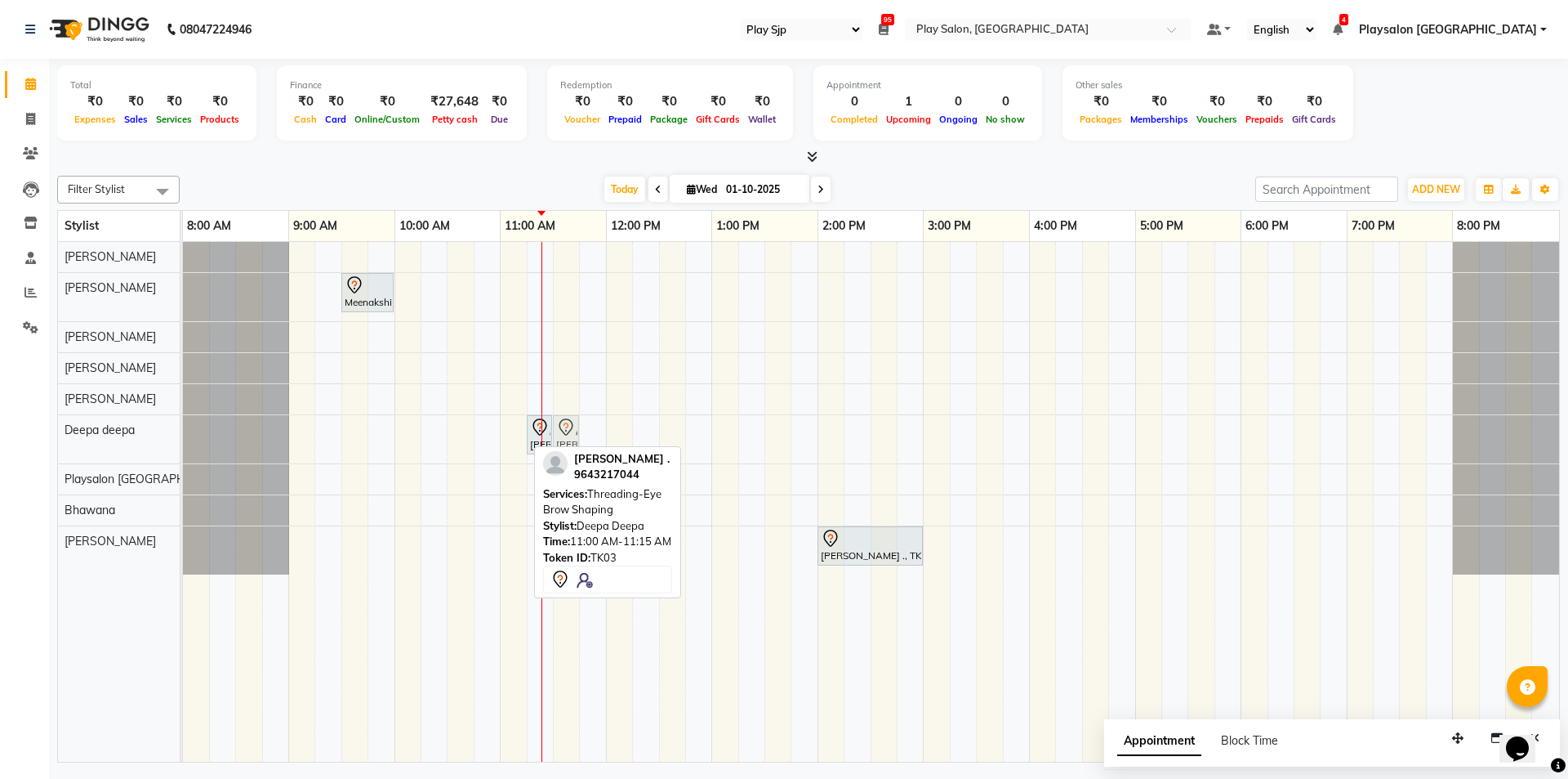
drag, startPoint x: 516, startPoint y: 434, endPoint x: 565, endPoint y: 451, distance: 51.9
click at [565, 451] on div "Filter Stylist Select All [PERSON_NAME] [PERSON_NAME] [PERSON_NAME] Yimkhiung […" at bounding box center [808, 466] width 1503 height 593
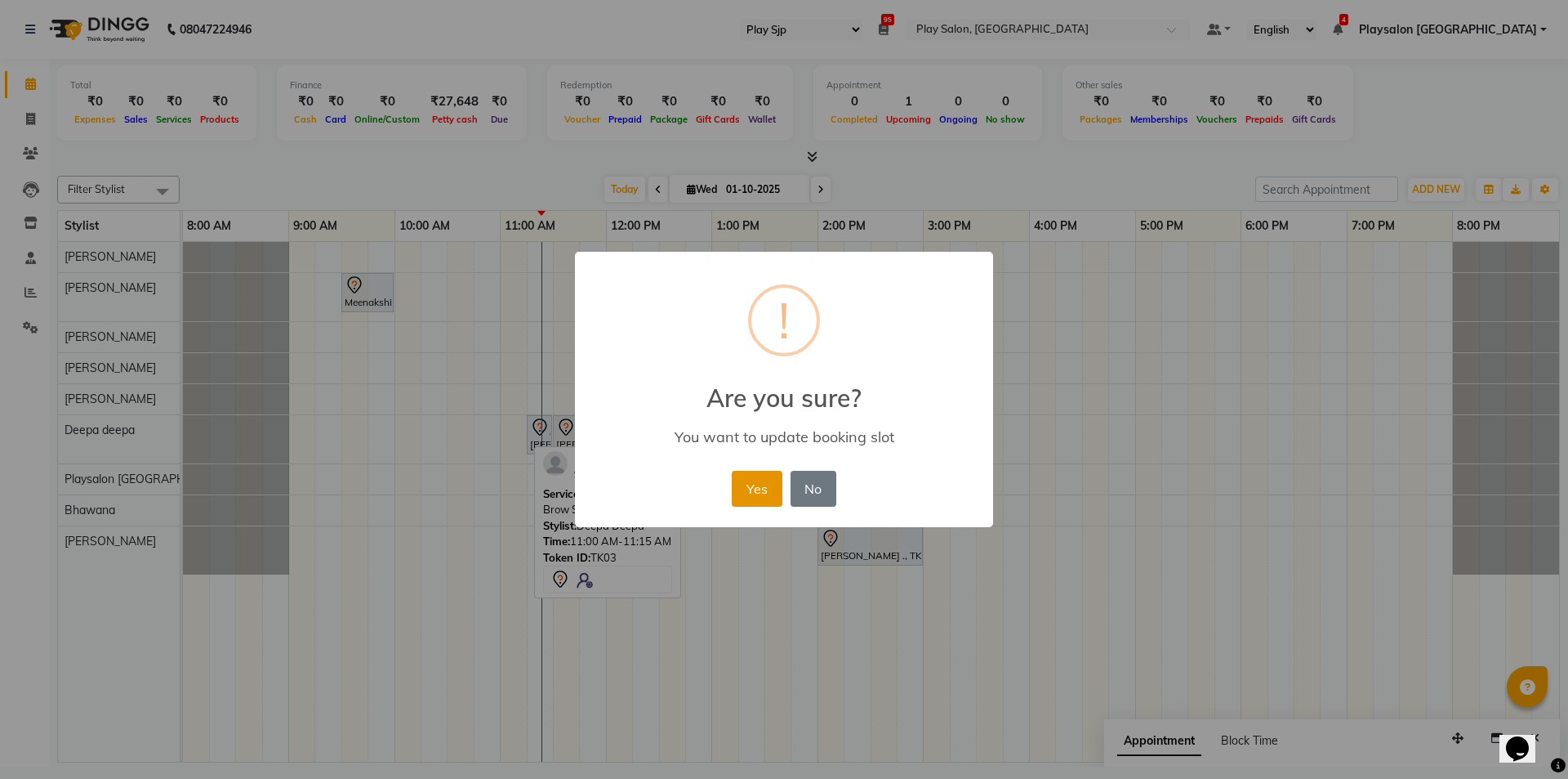
click at [744, 495] on button "Yes" at bounding box center [757, 489] width 50 height 36
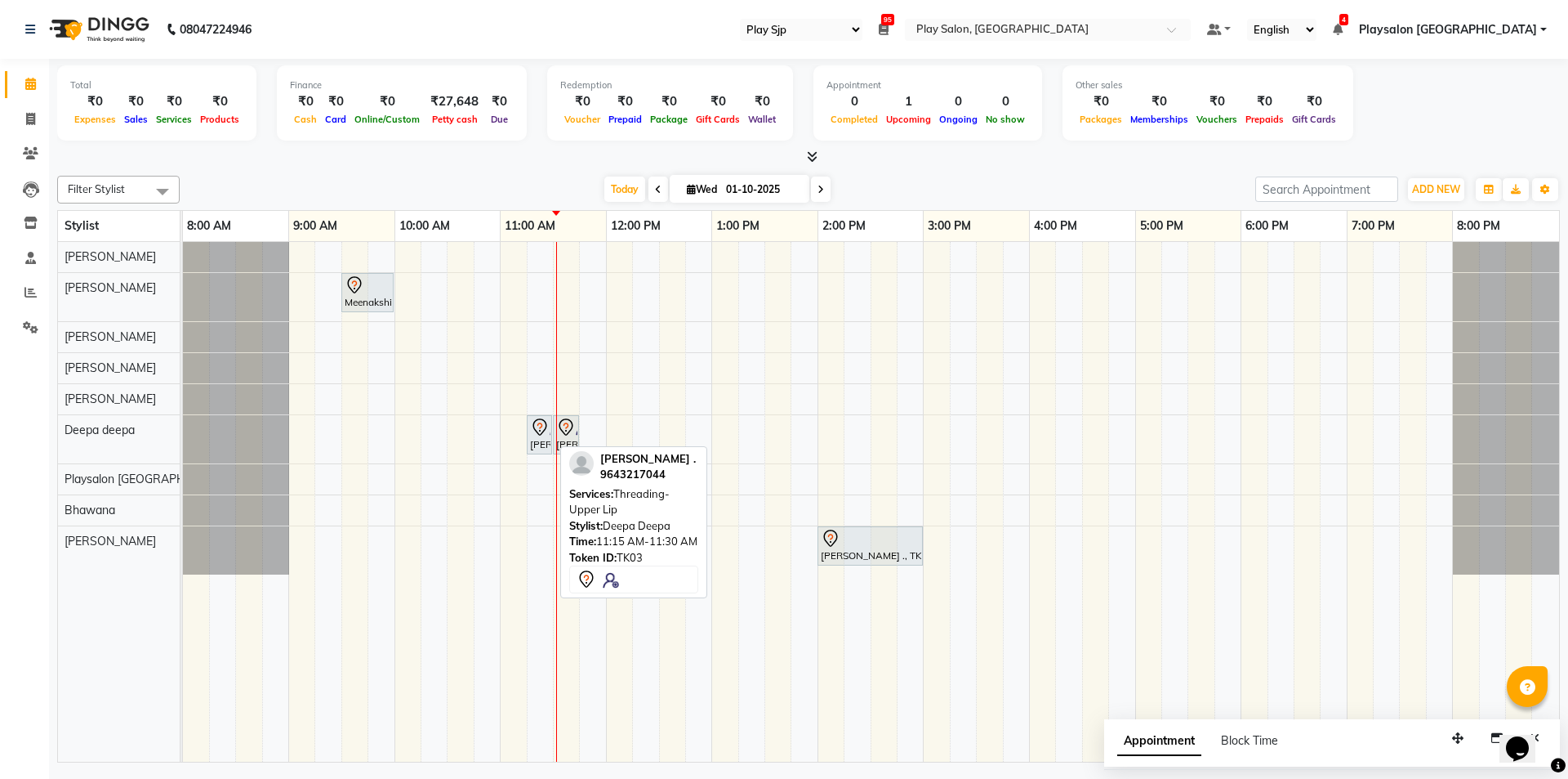
click at [532, 434] on icon at bounding box center [540, 427] width 19 height 19
click at [537, 443] on div "[PERSON_NAME] ., TK03, 11:15 AM-11:30 AM, Threading-Upper Lip" at bounding box center [539, 434] width 22 height 34
select select "7"
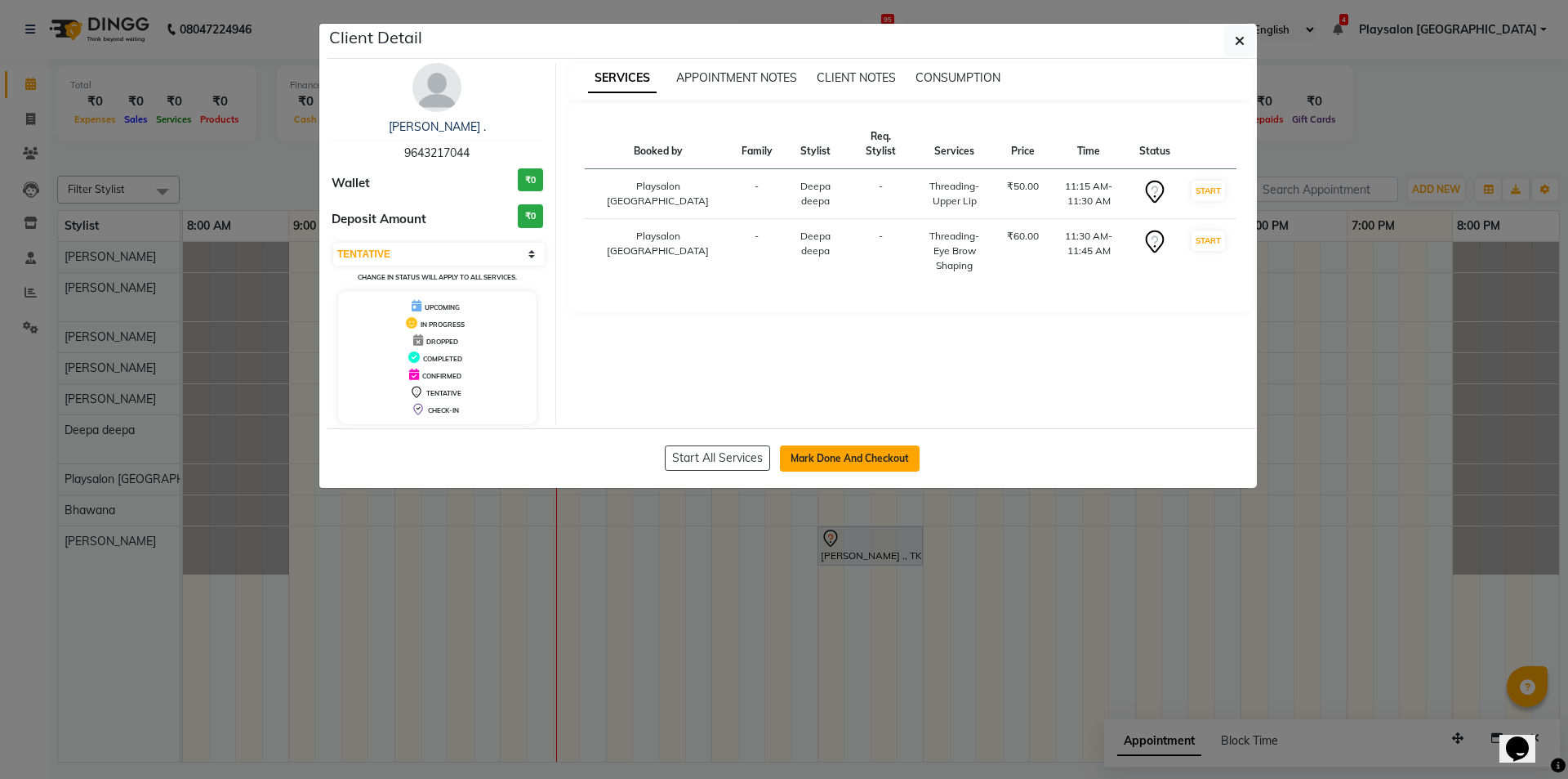
click at [809, 456] on button "Mark Done And Checkout" at bounding box center [850, 457] width 140 height 26
select select "service"
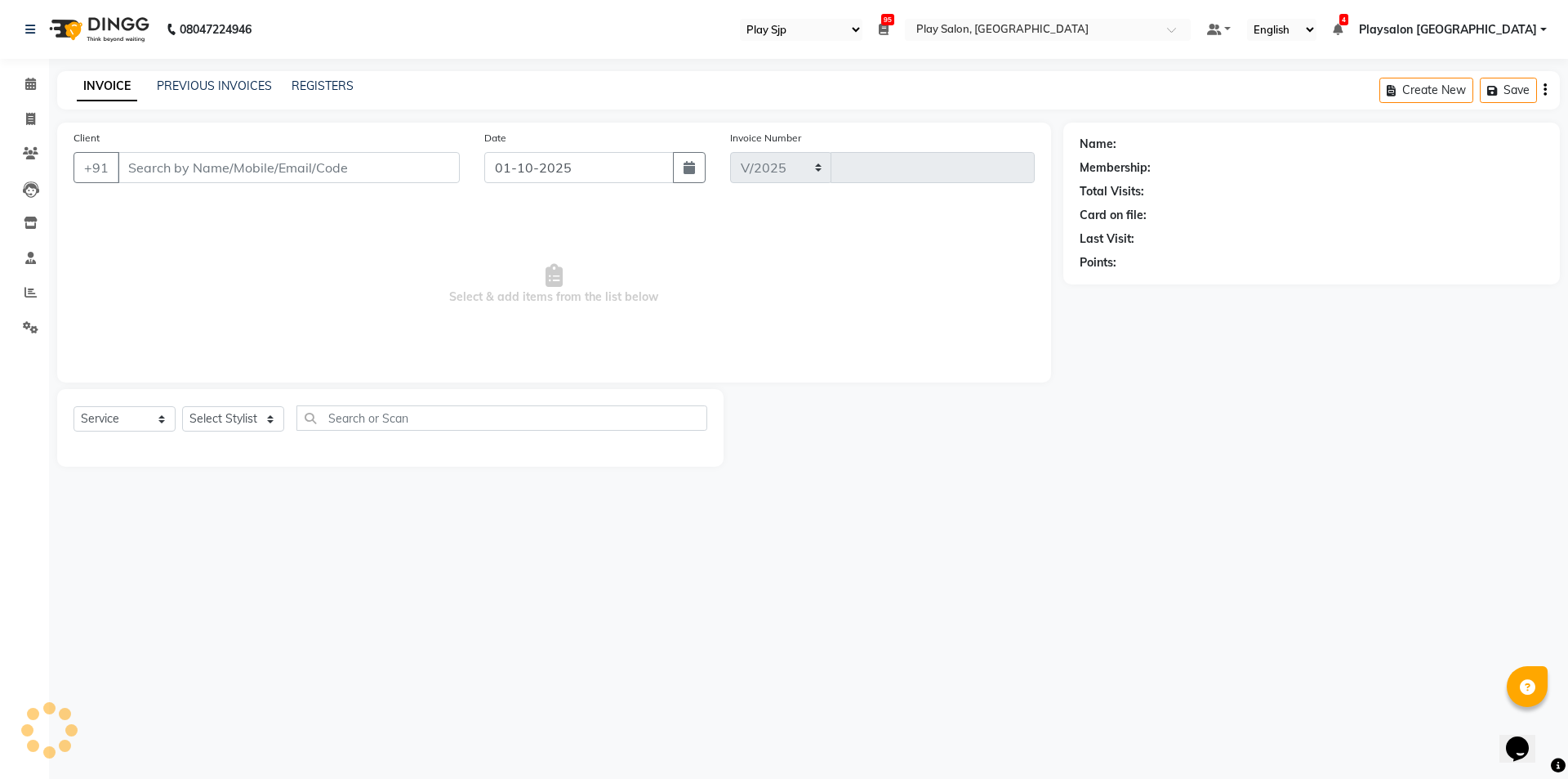
select select "8308"
type input "0812"
select select "product"
select select "80387"
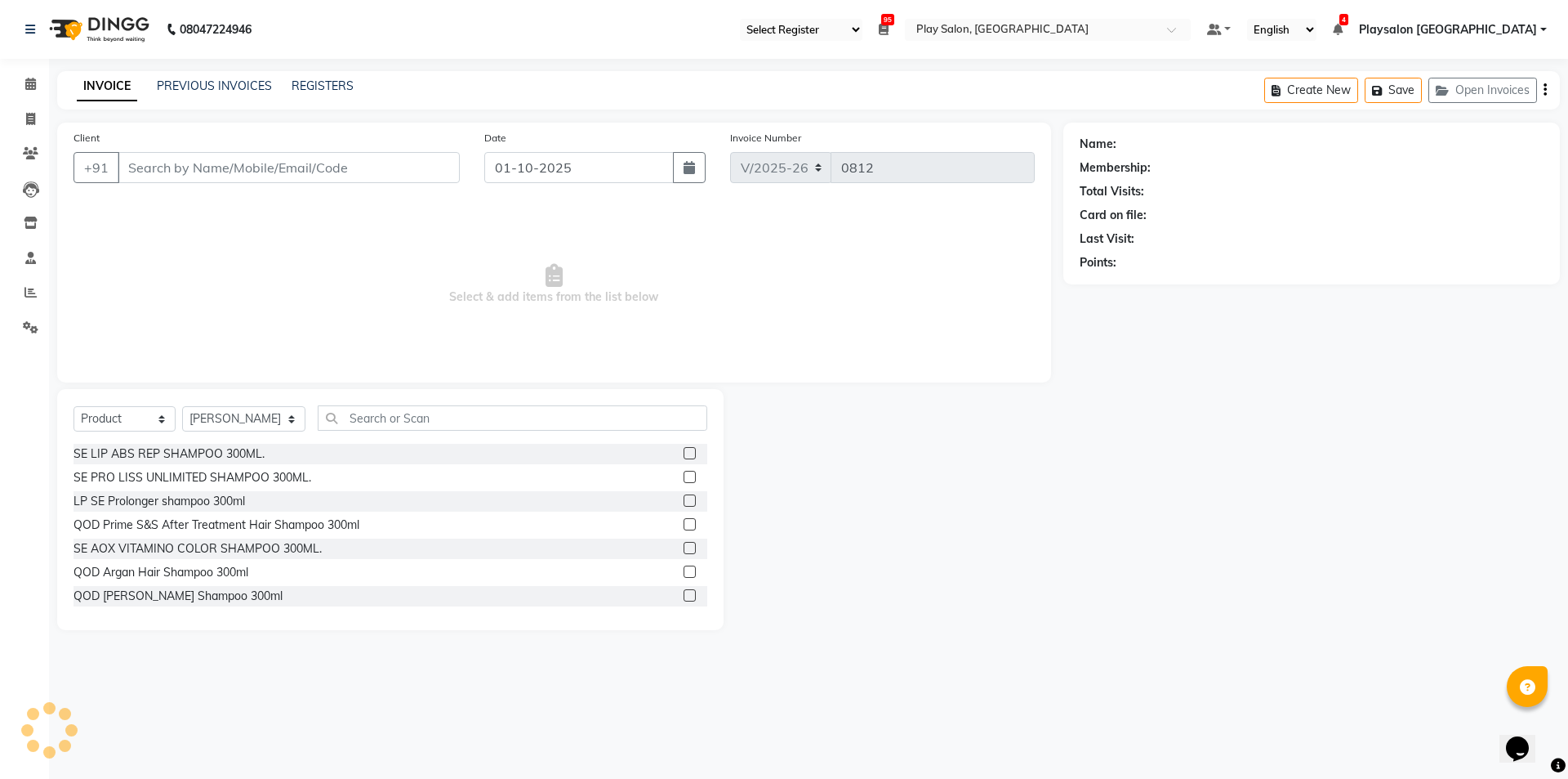
type input "9643217044"
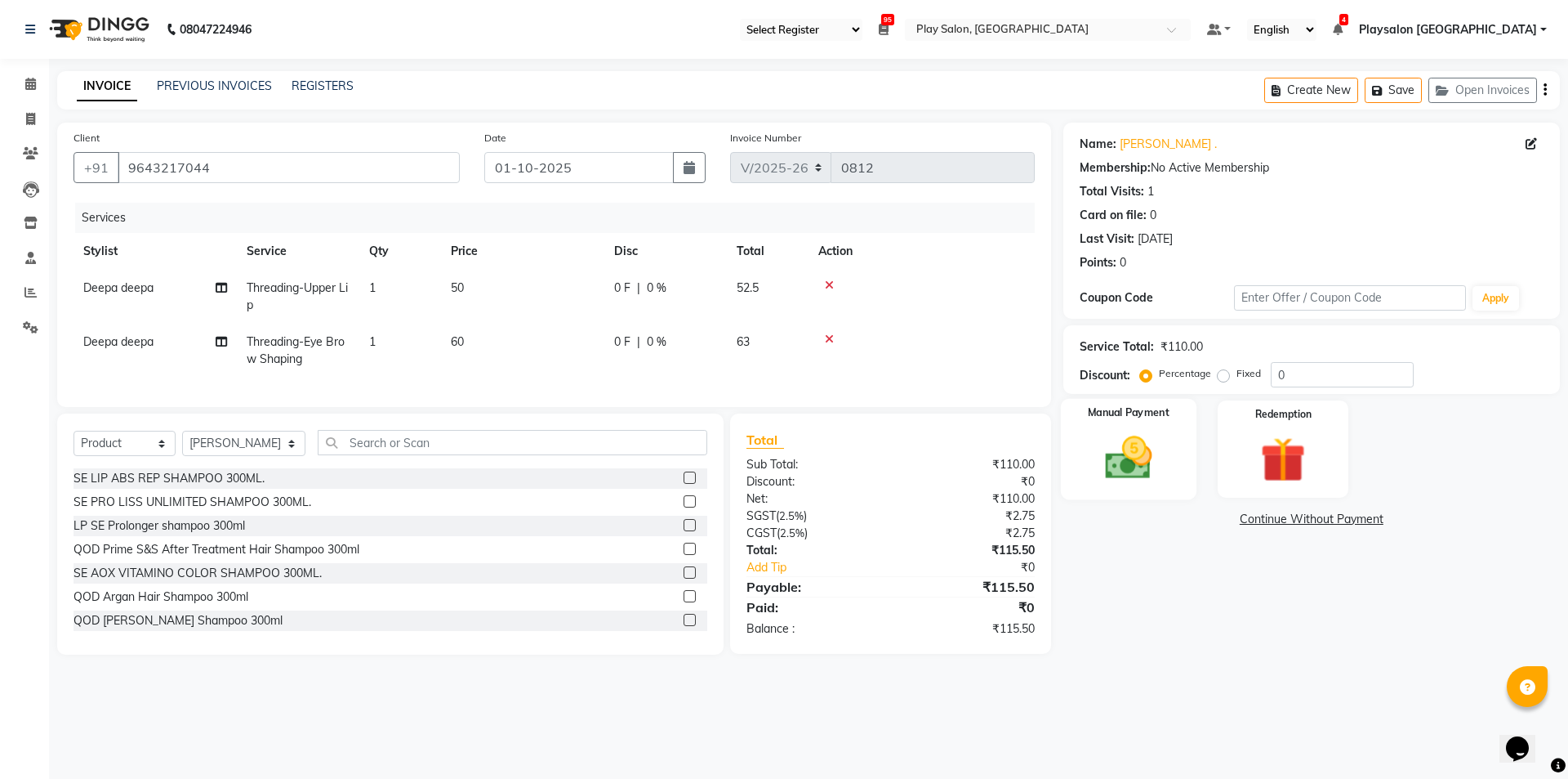
click at [1153, 459] on img at bounding box center [1128, 457] width 76 height 54
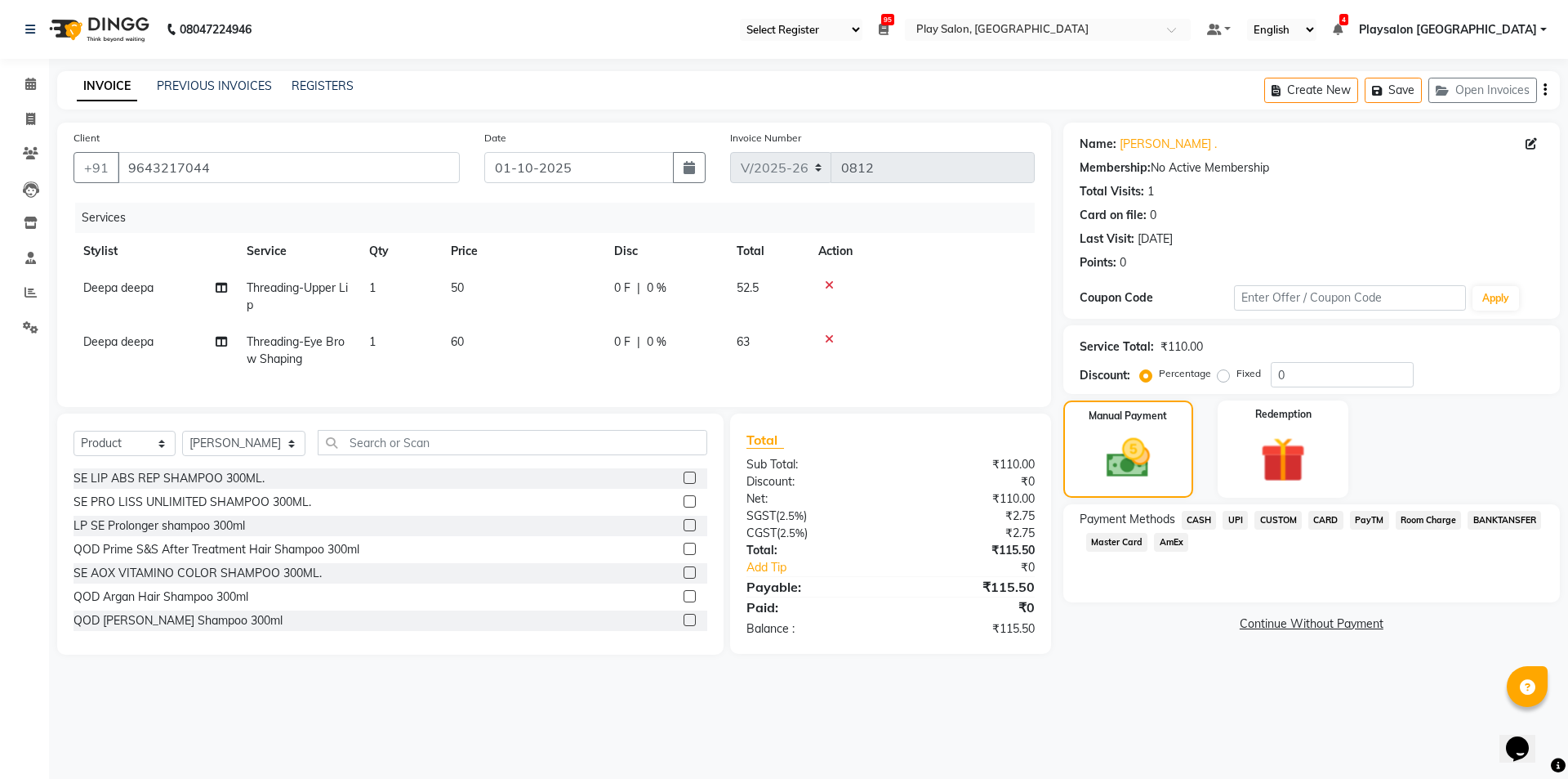
click at [1236, 523] on span "UPI" at bounding box center [1235, 521] width 25 height 19
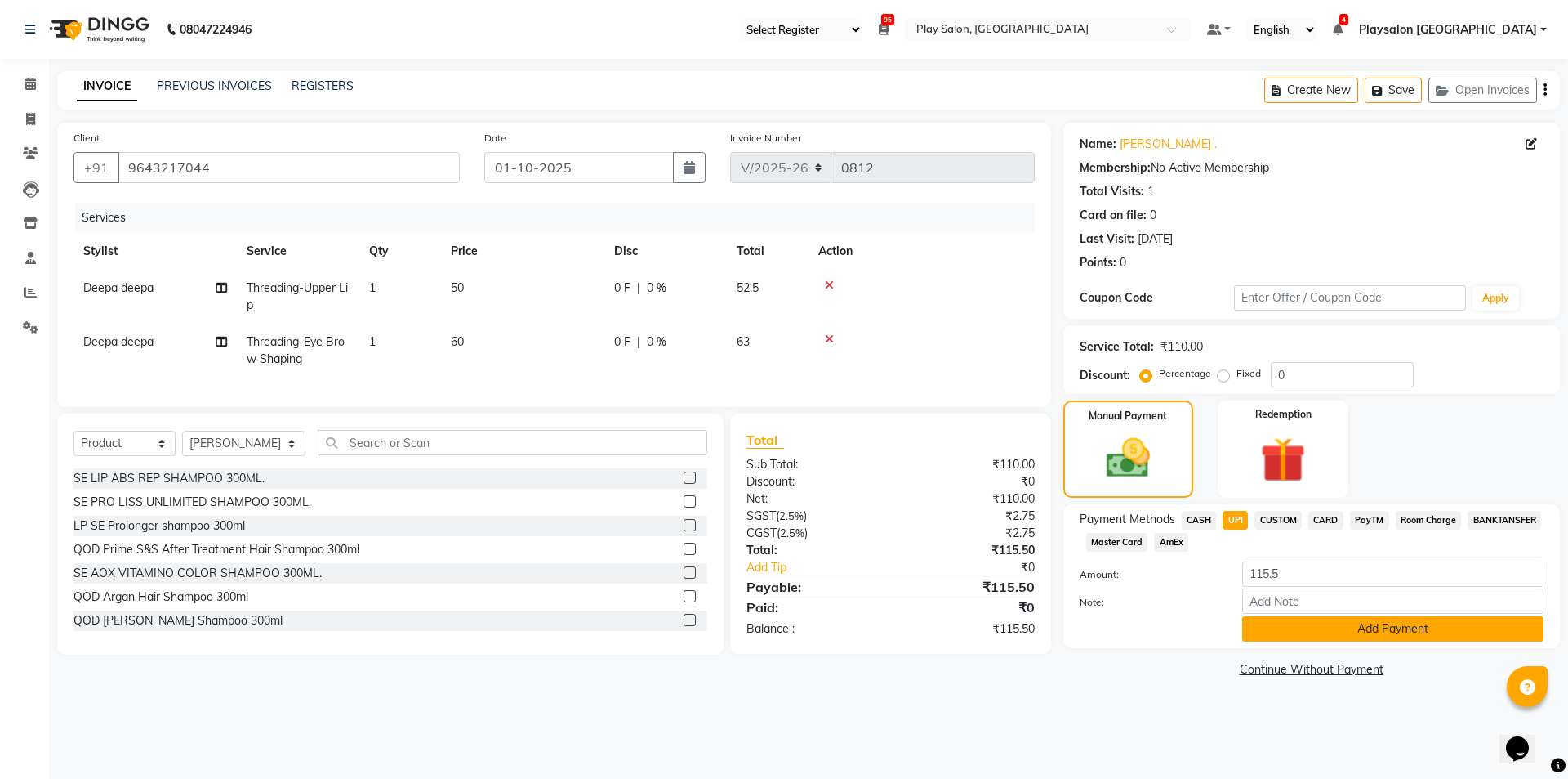
click at [1393, 631] on button "Add Payment" at bounding box center [1393, 629] width 301 height 25
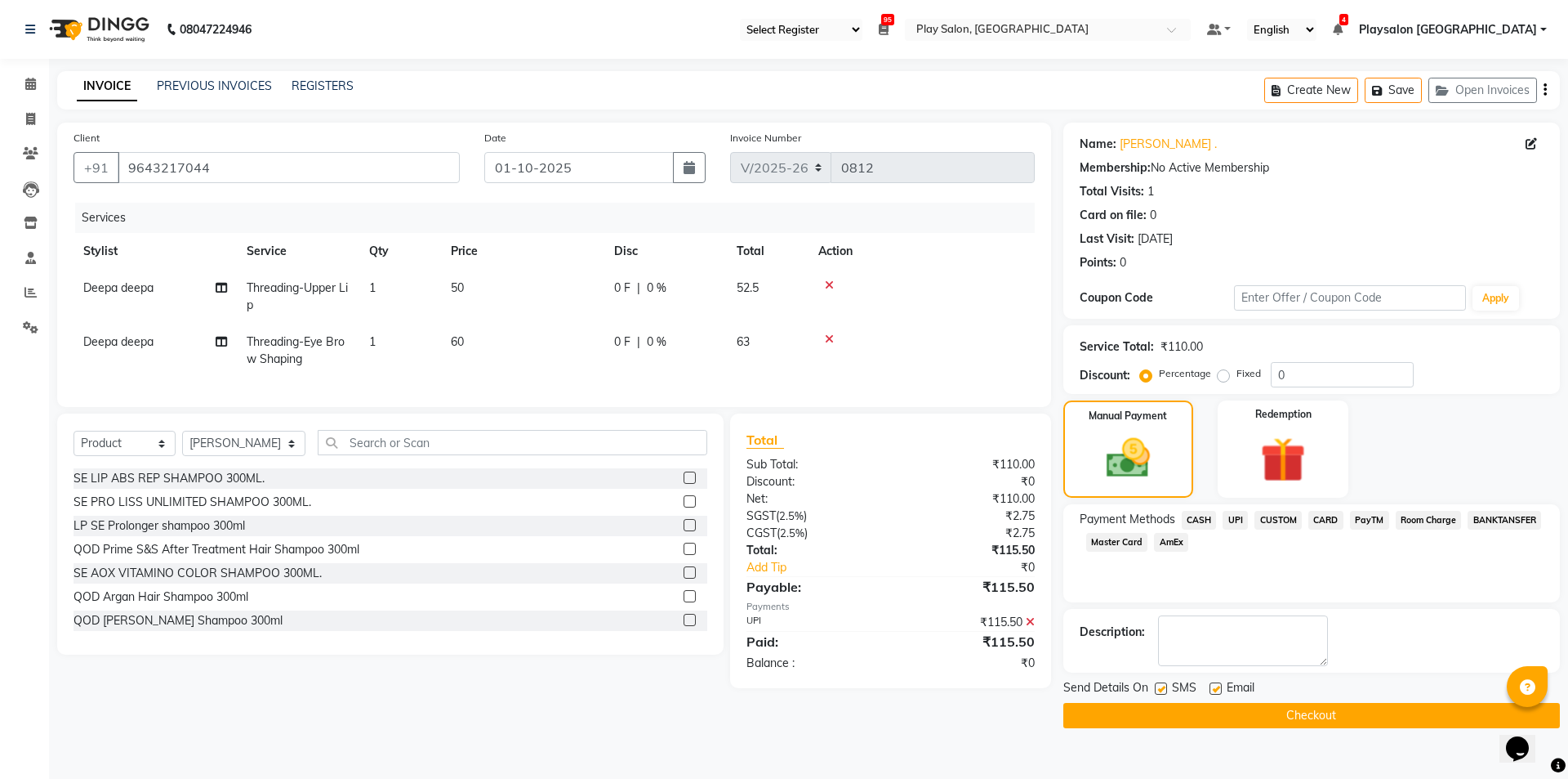
click at [1217, 692] on label at bounding box center [1215, 688] width 12 height 12
click at [1217, 692] on input "checkbox" at bounding box center [1214, 689] width 11 height 11
checkbox input "false"
click at [1160, 690] on label at bounding box center [1160, 688] width 12 height 12
click at [1160, 690] on input "checkbox" at bounding box center [1159, 689] width 11 height 11
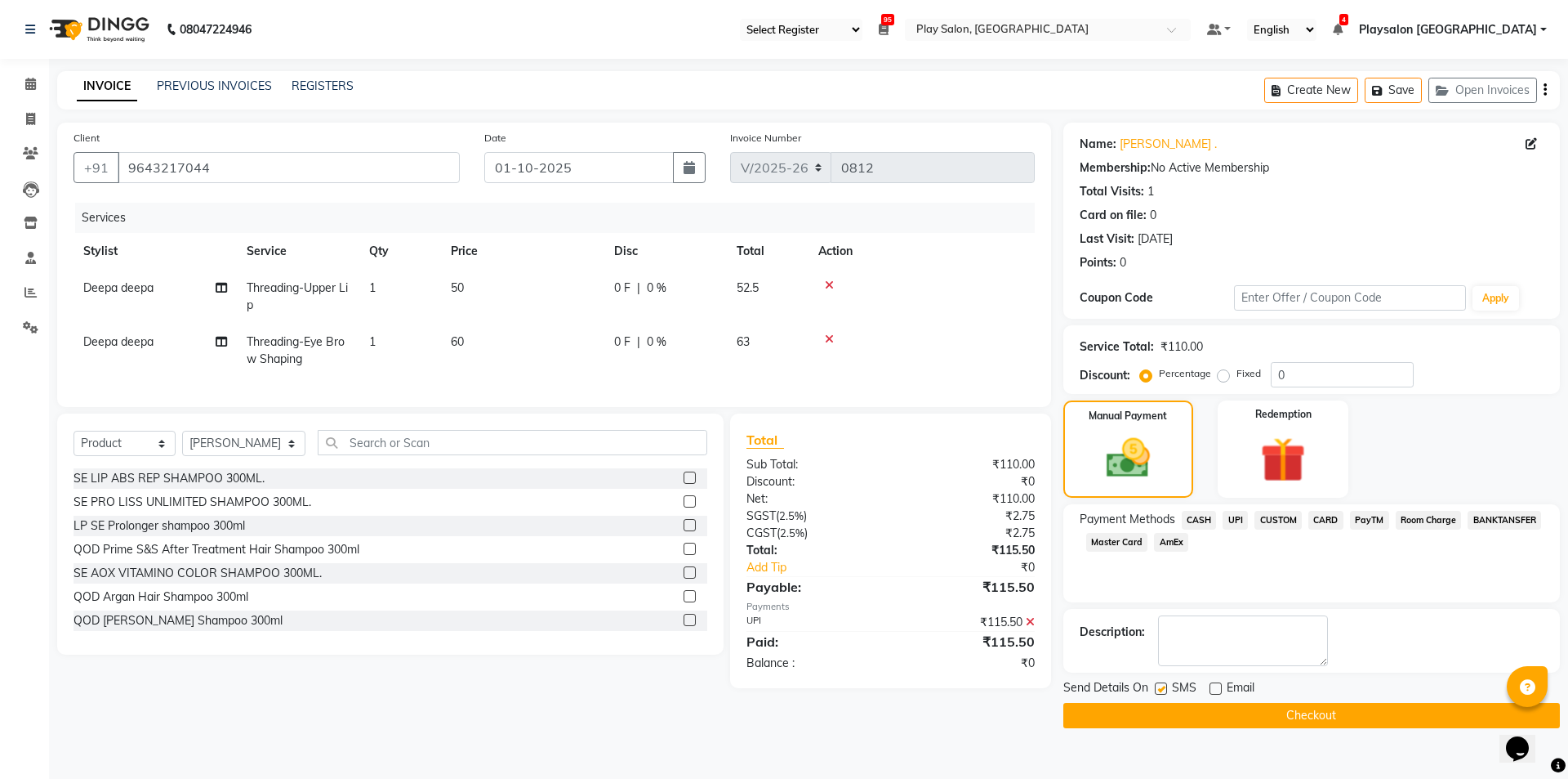
checkbox input "false"
click at [1306, 718] on button "Checkout" at bounding box center [1312, 715] width 497 height 25
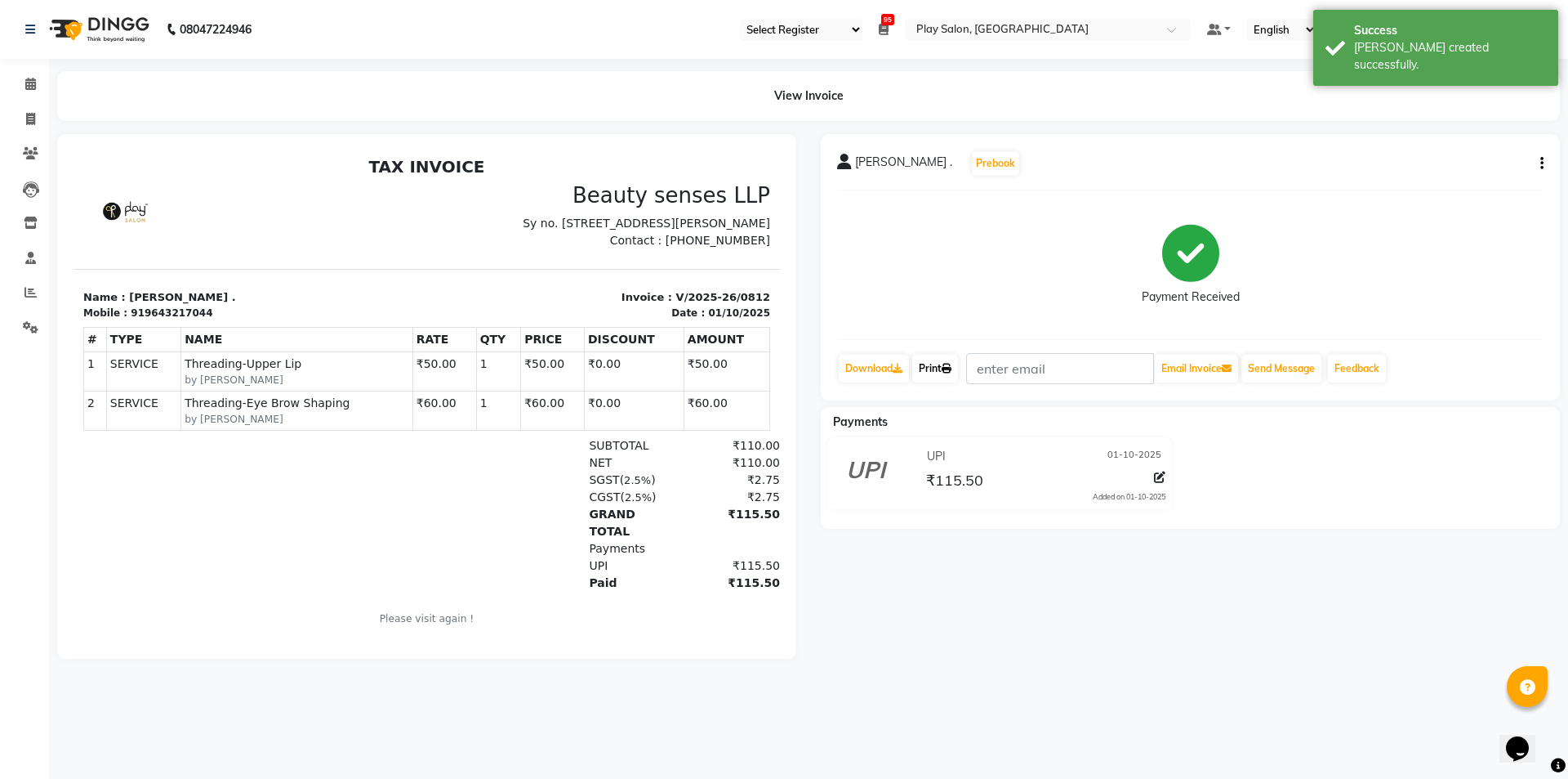
click at [936, 374] on link "Print" at bounding box center [936, 368] width 46 height 28
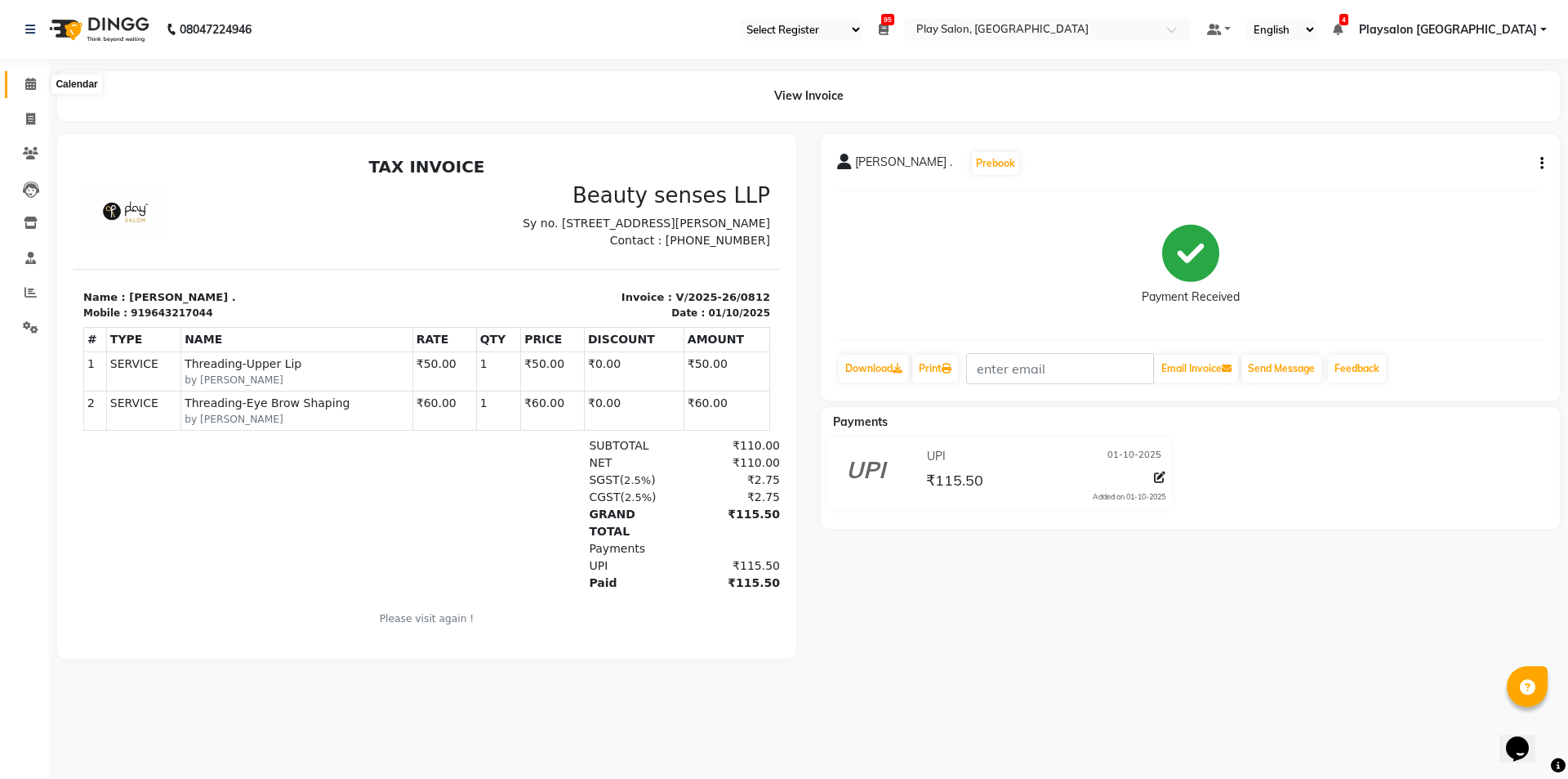
click at [25, 84] on icon at bounding box center [30, 83] width 11 height 12
